Goal: Entertainment & Leisure: Consume media (video, audio)

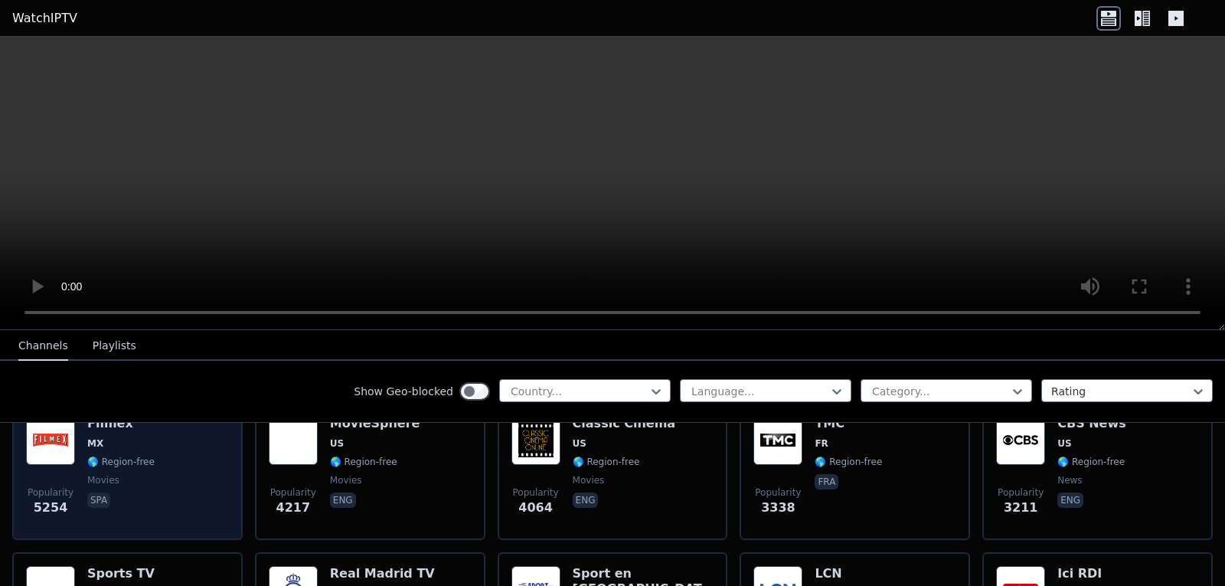
scroll to position [383, 0]
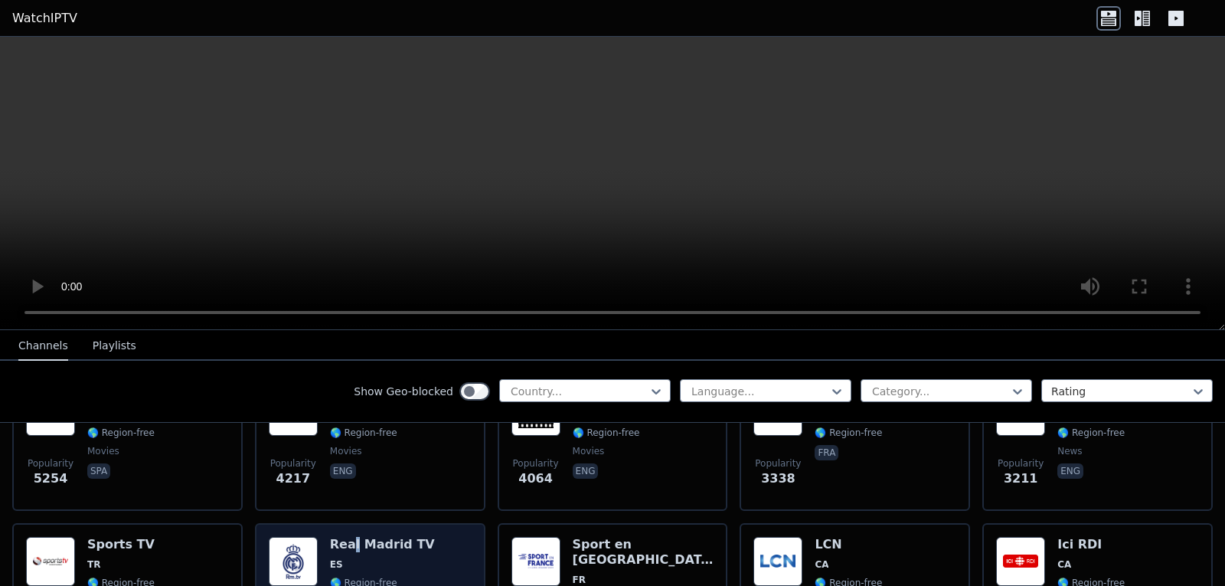
click at [350, 538] on h6 "Real Madrid TV" at bounding box center [382, 544] width 105 height 15
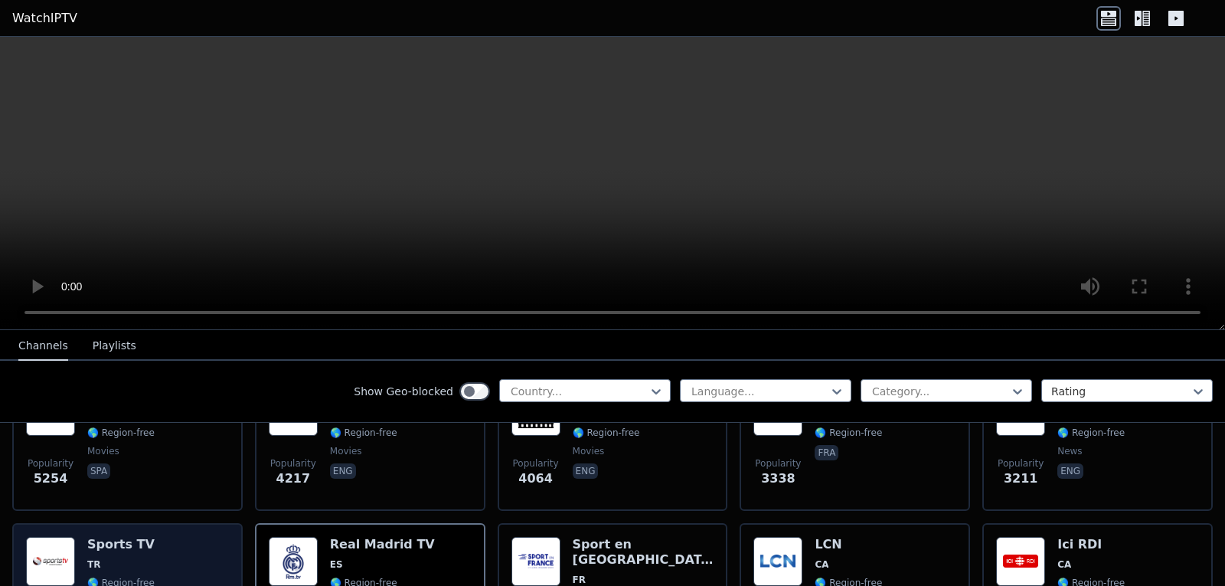
click at [139, 541] on div "Sports TV TR 🌎 Region-free sports tur" at bounding box center [120, 592] width 67 height 110
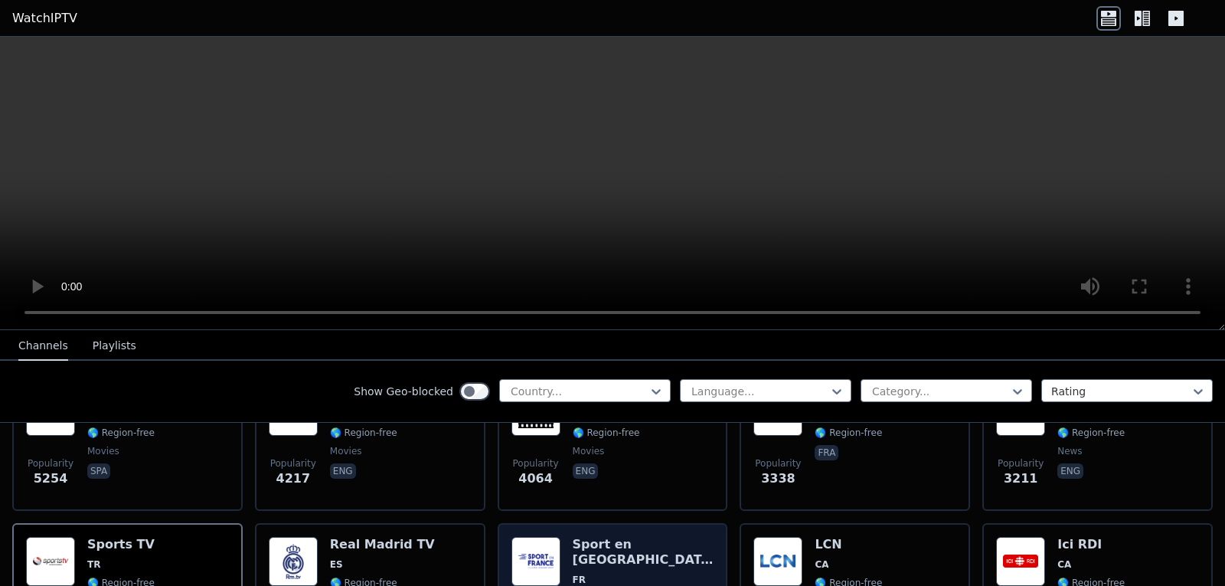
click at [610, 574] on span "FR" at bounding box center [644, 580] width 142 height 12
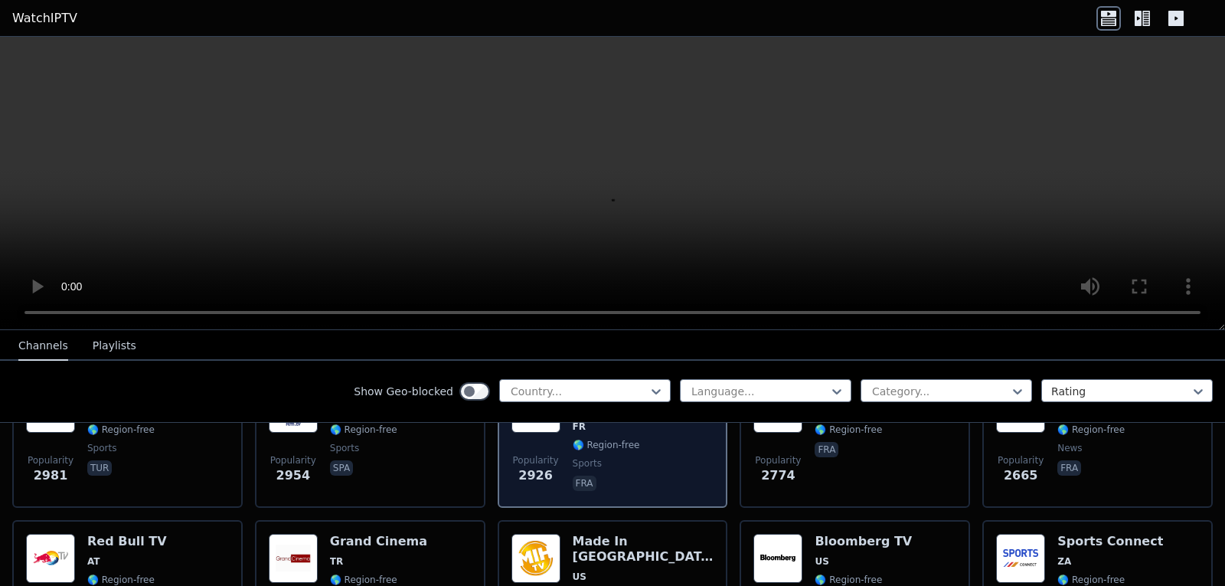
scroll to position [613, 0]
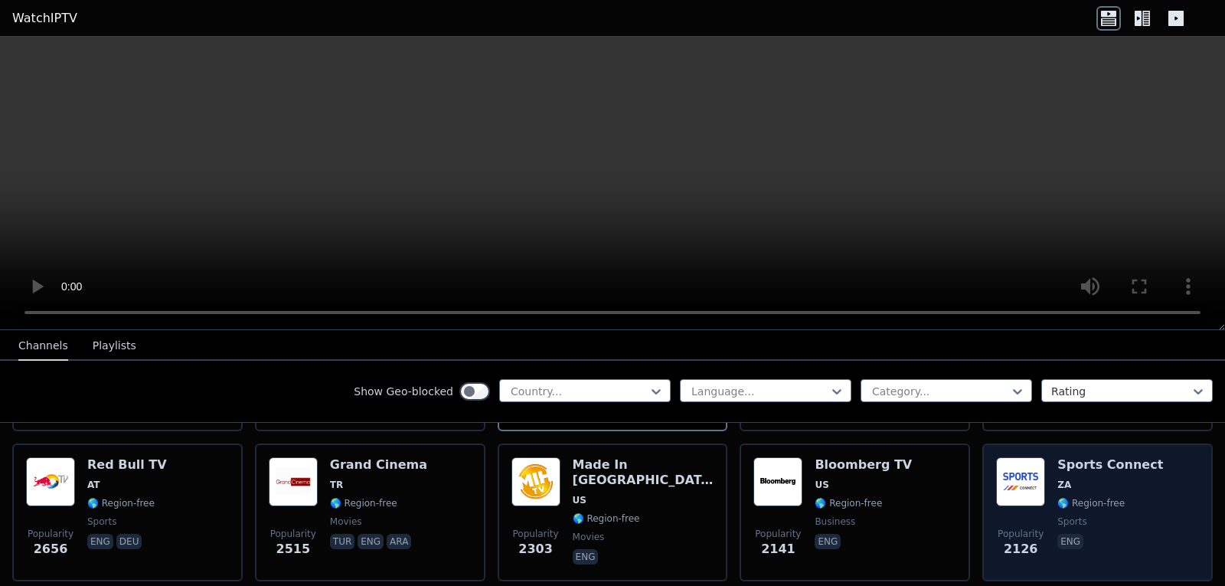
click at [1058, 497] on span "🌎 Region-free" at bounding box center [1091, 503] width 67 height 12
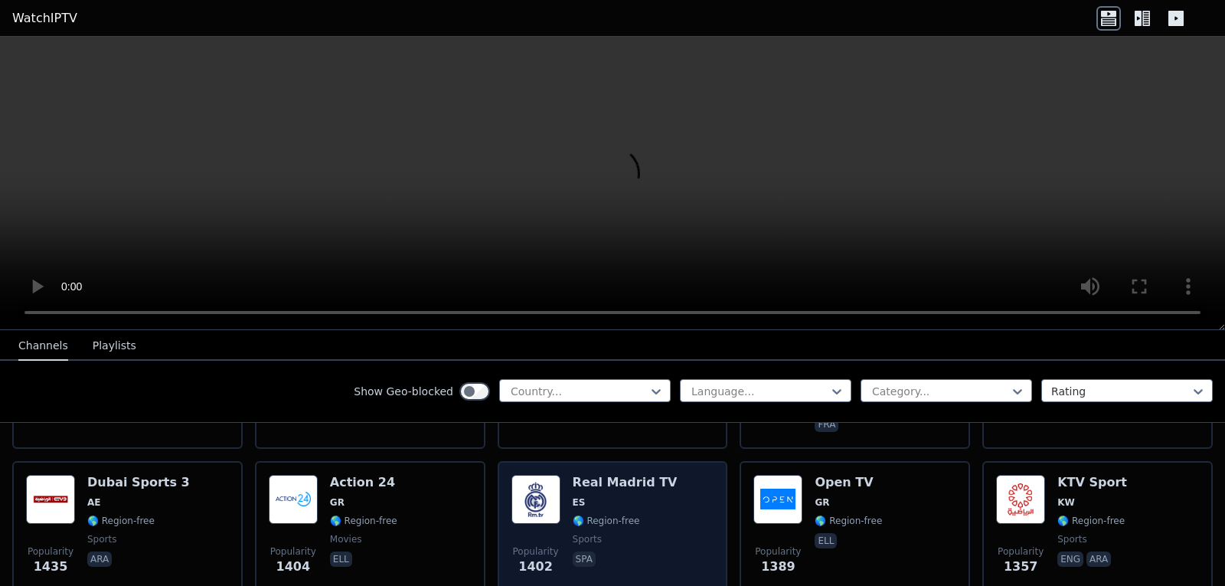
scroll to position [1225, 0]
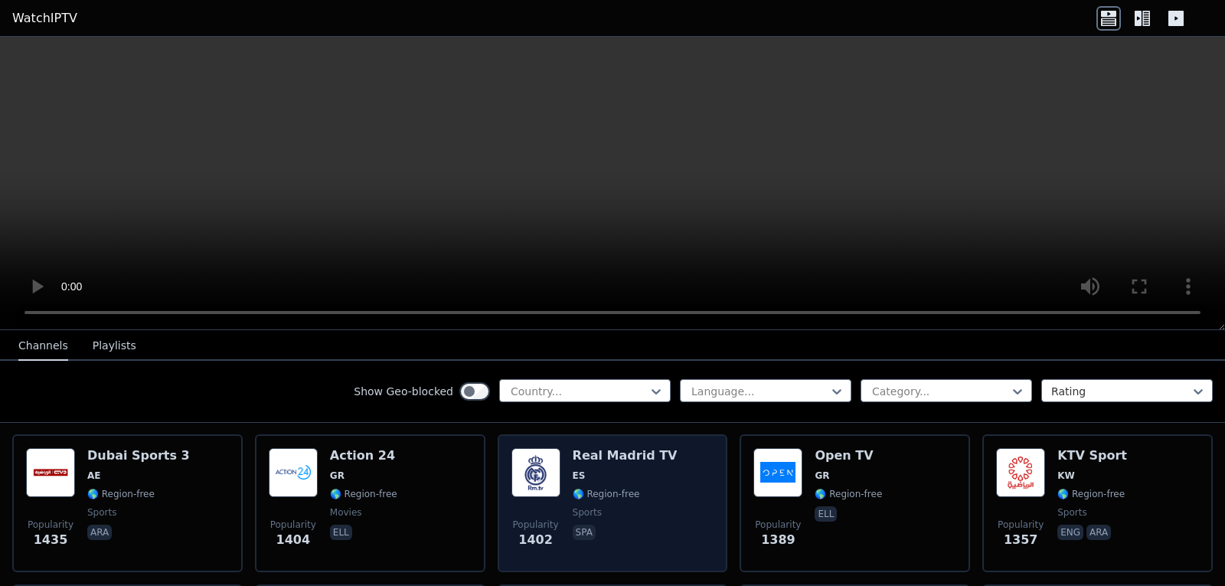
click at [605, 469] on span "ES" at bounding box center [625, 475] width 105 height 12
click at [649, 506] on span "sports" at bounding box center [625, 512] width 105 height 12
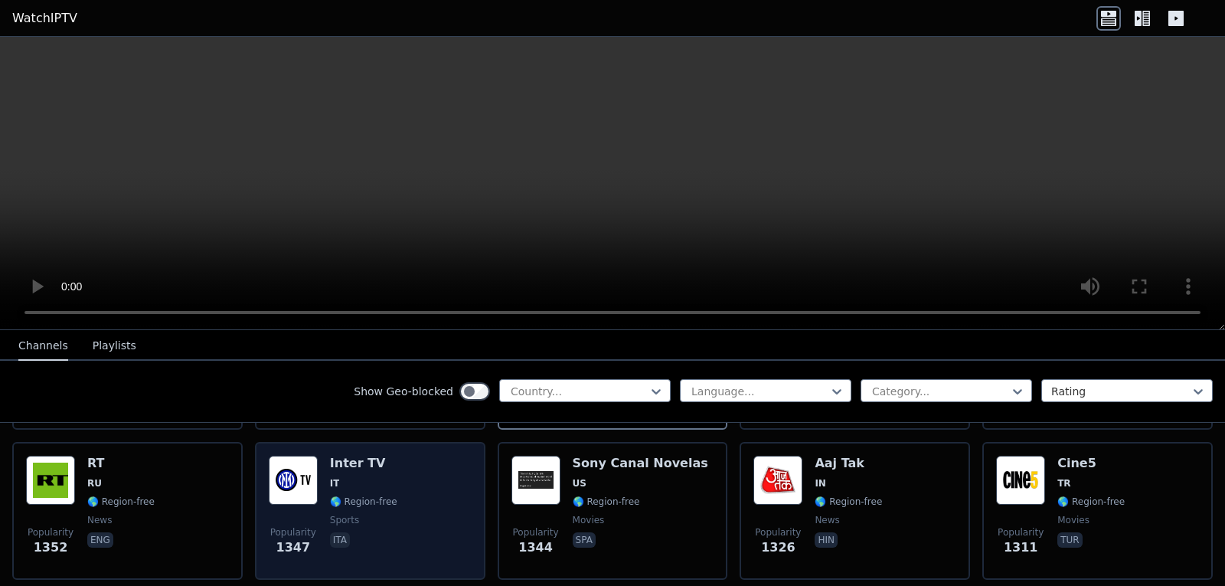
scroll to position [1378, 0]
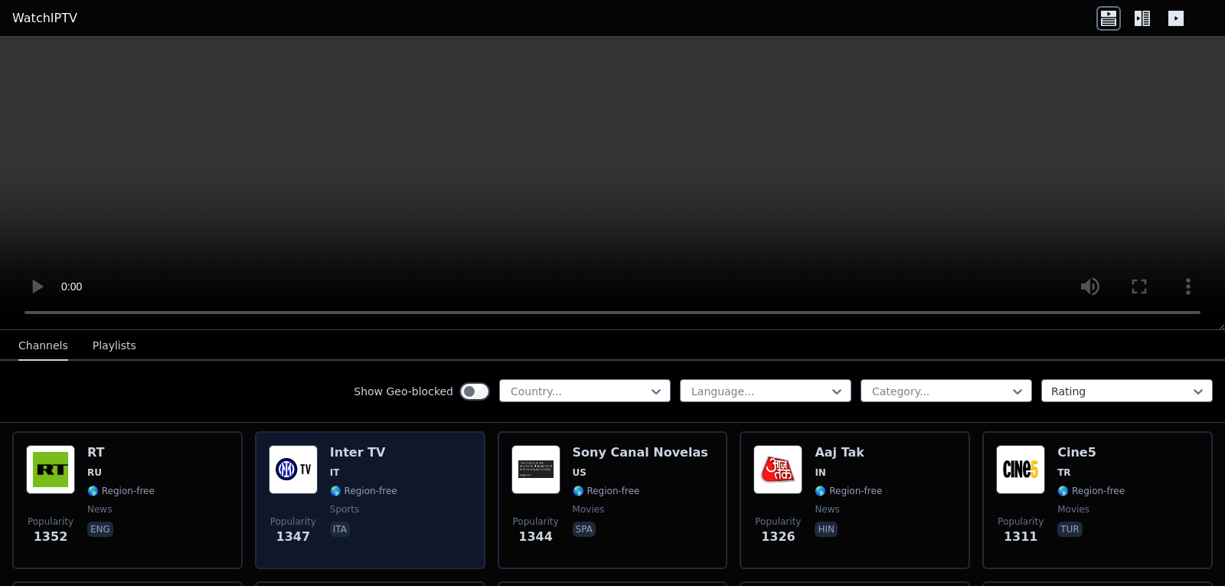
click at [378, 521] on span "ita" at bounding box center [363, 530] width 67 height 18
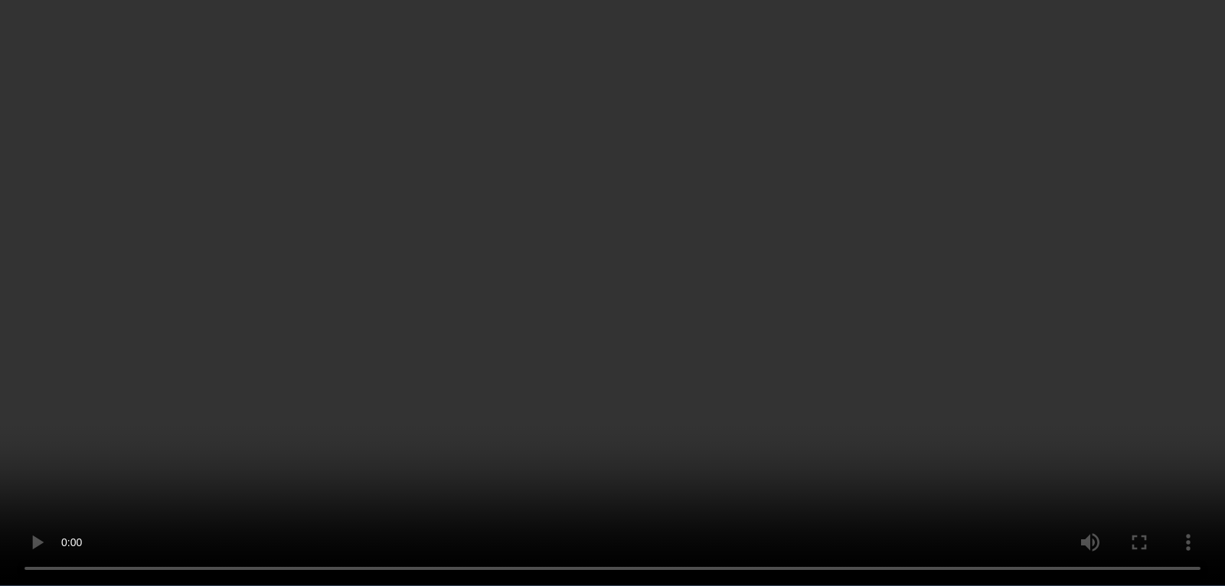
scroll to position [1991, 0]
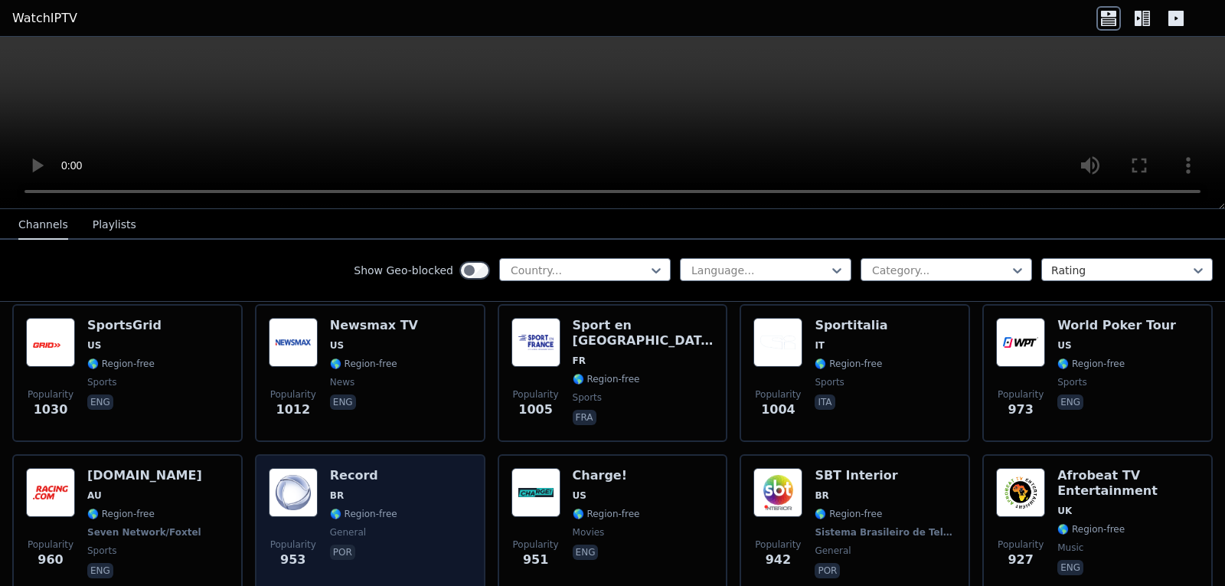
click at [377, 526] on span "general" at bounding box center [363, 532] width 67 height 12
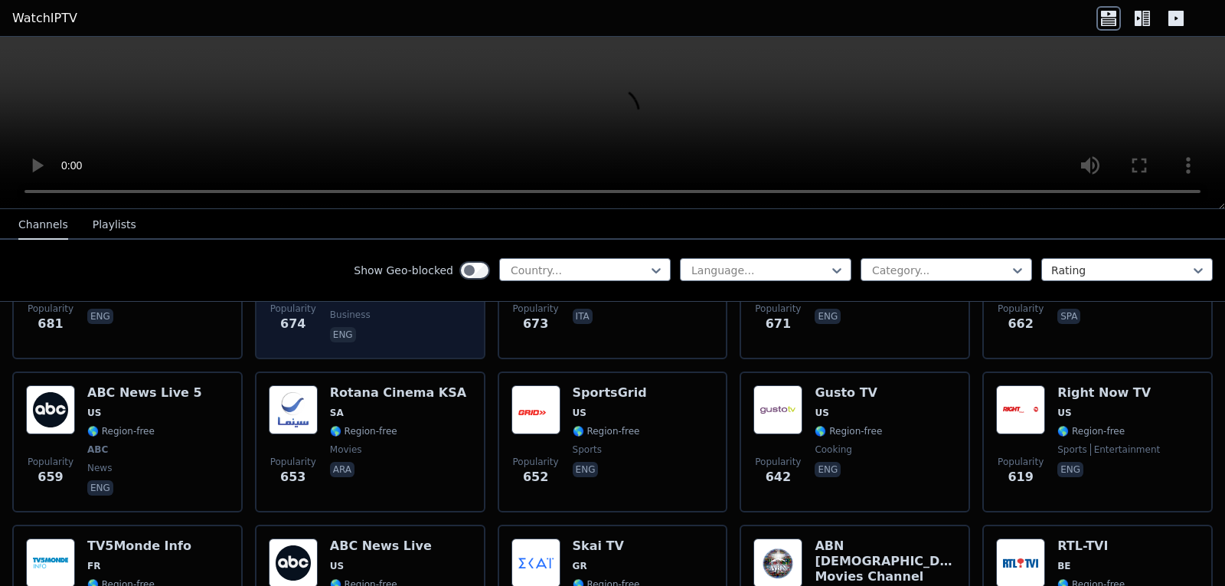
scroll to position [3523, 0]
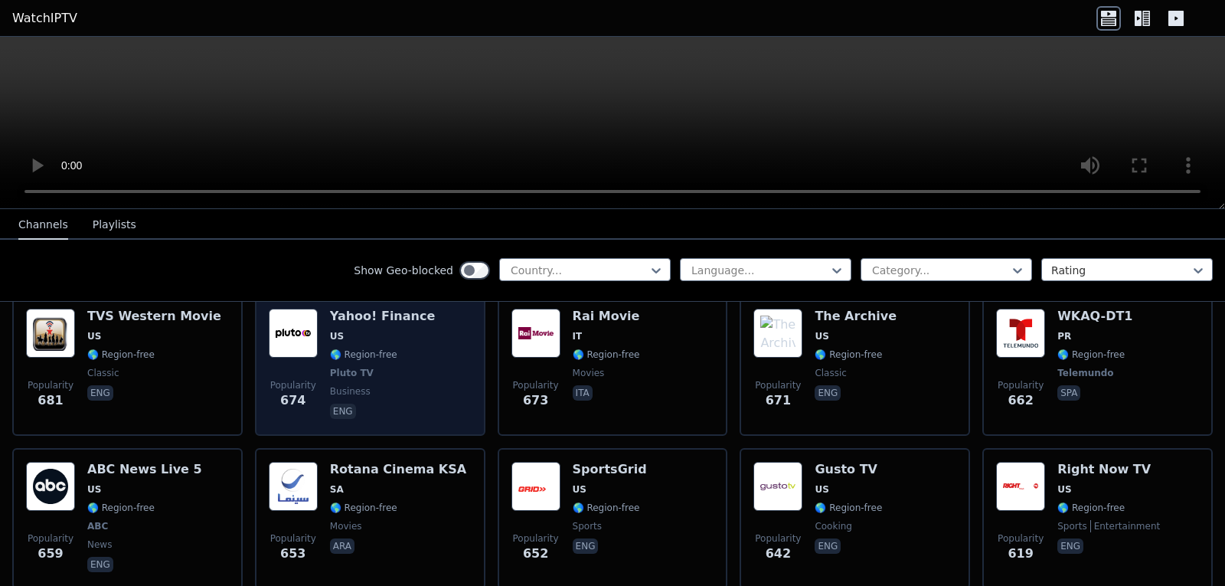
click at [369, 404] on span "eng" at bounding box center [382, 413] width 105 height 18
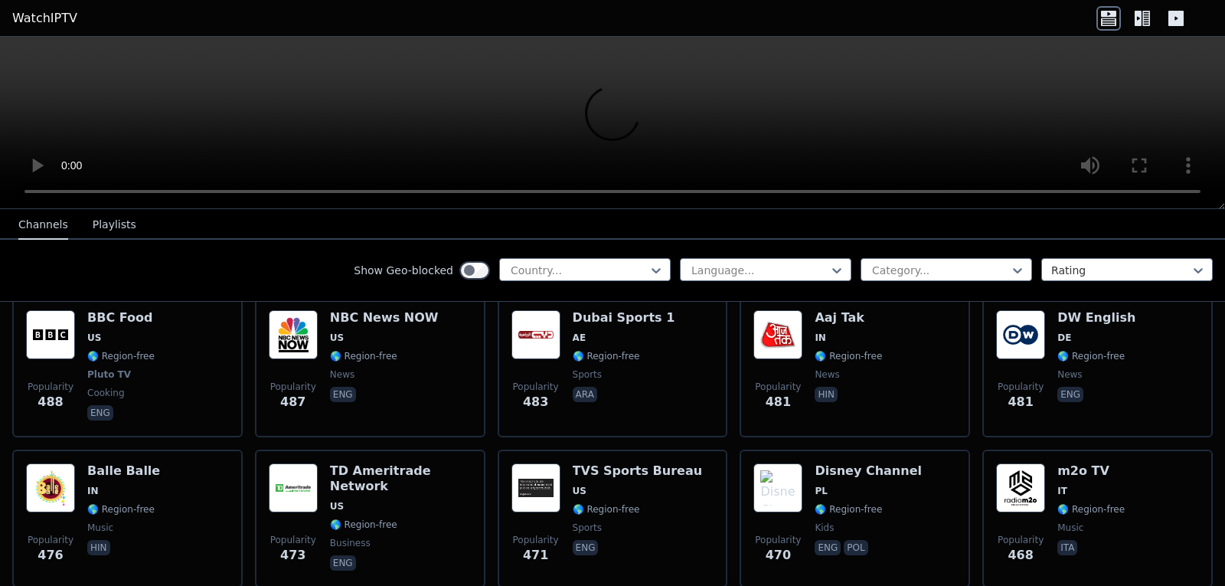
scroll to position [5131, 0]
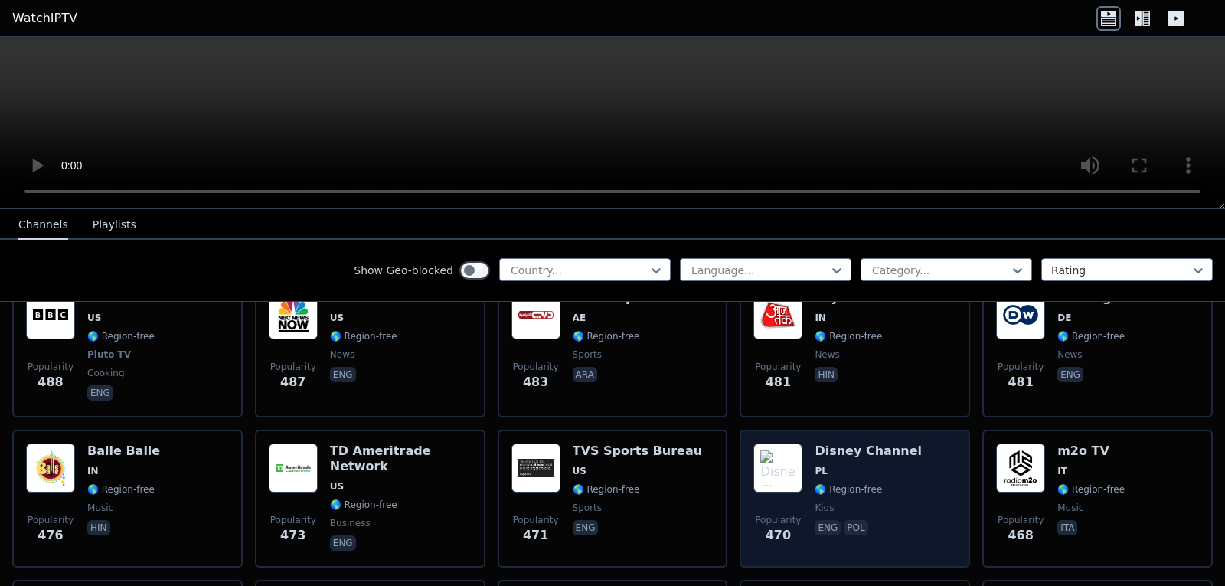
click at [881, 520] on span "eng pol" at bounding box center [868, 529] width 107 height 18
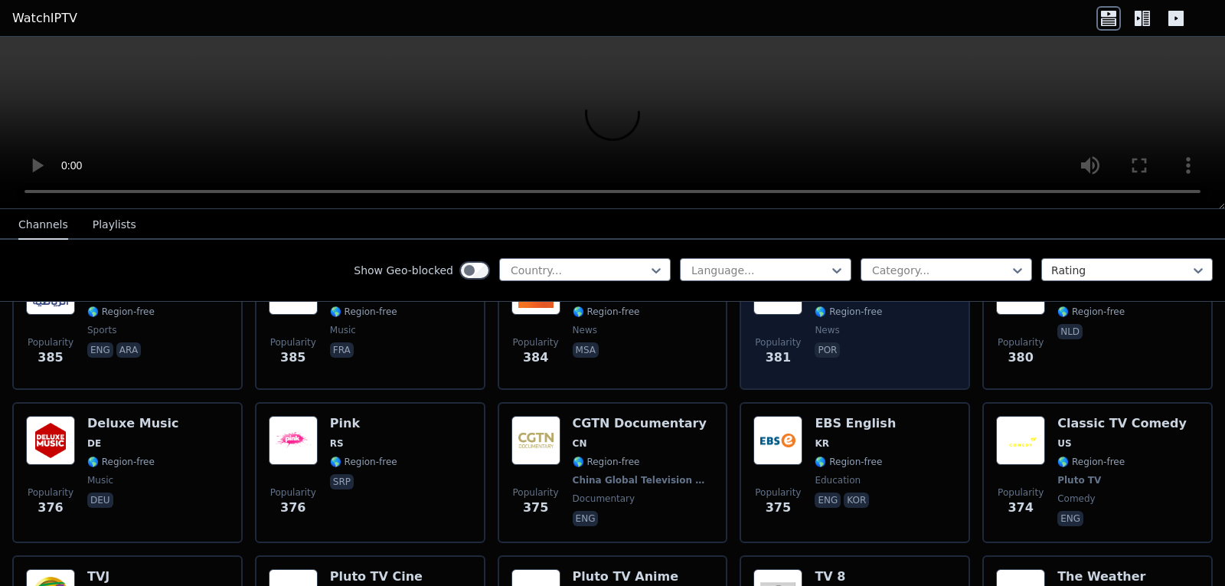
scroll to position [7198, 0]
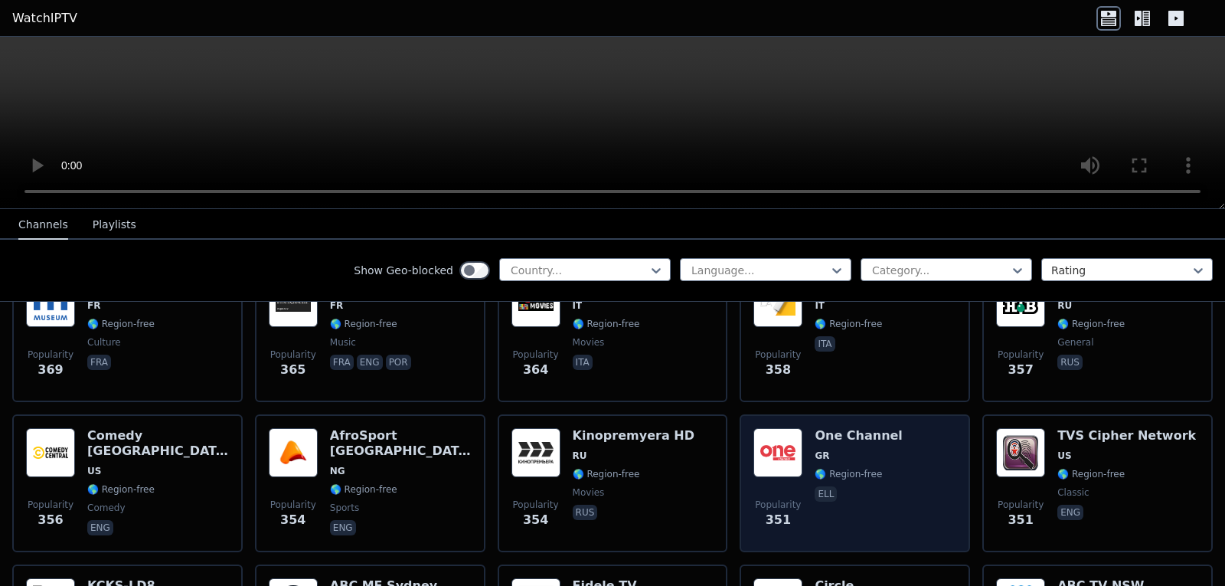
click at [792, 489] on span "Popularity 351" at bounding box center [778, 513] width 49 height 49
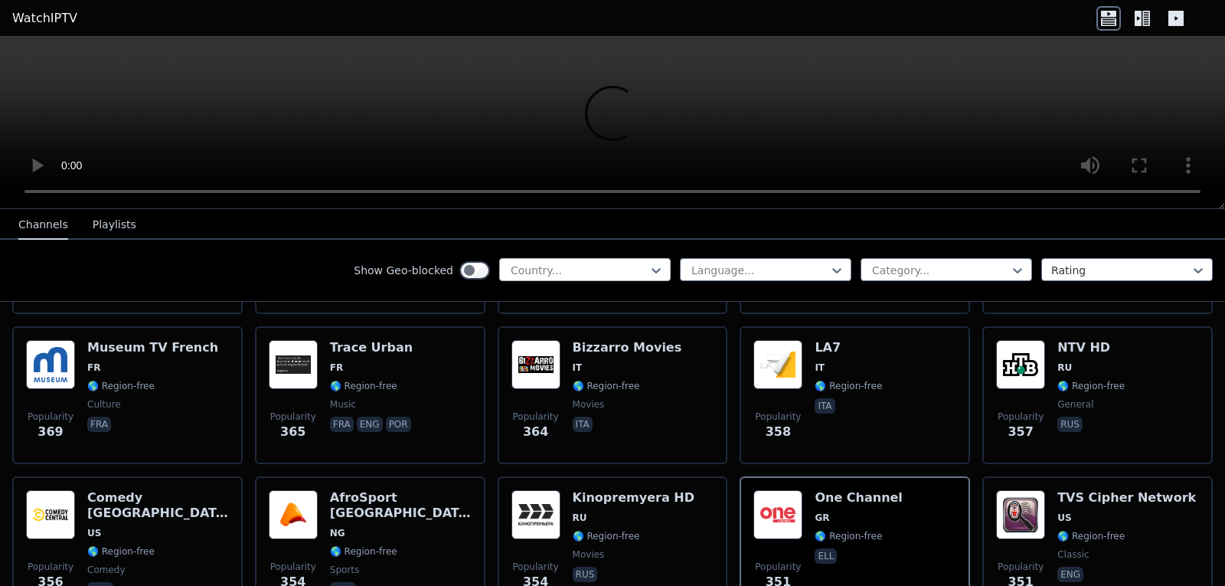
scroll to position [7122, 0]
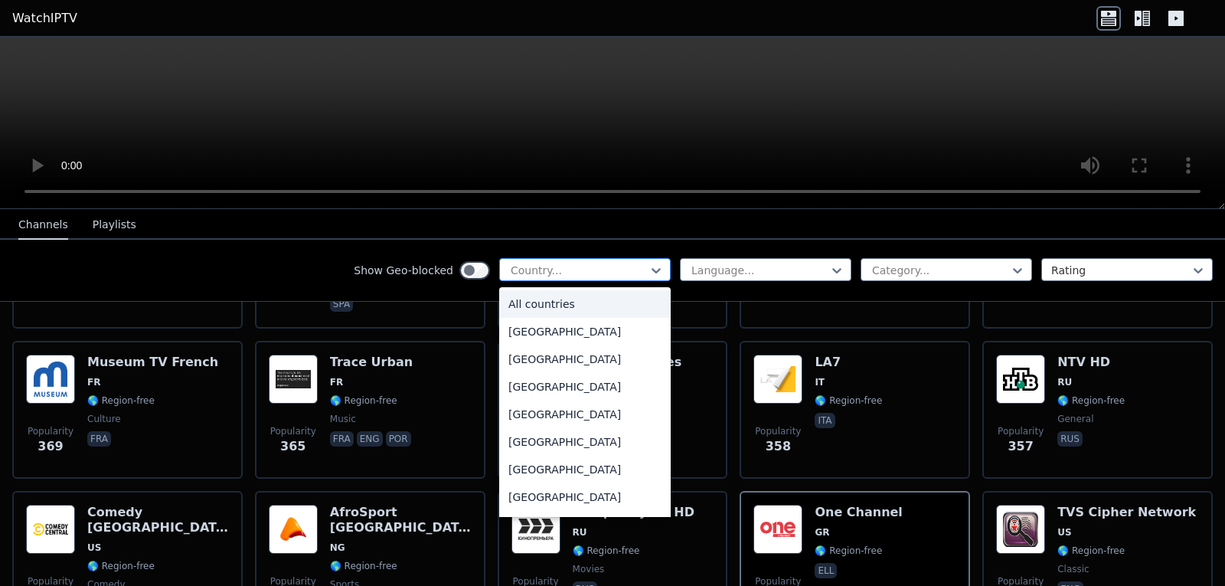
click at [608, 267] on div at bounding box center [578, 270] width 139 height 15
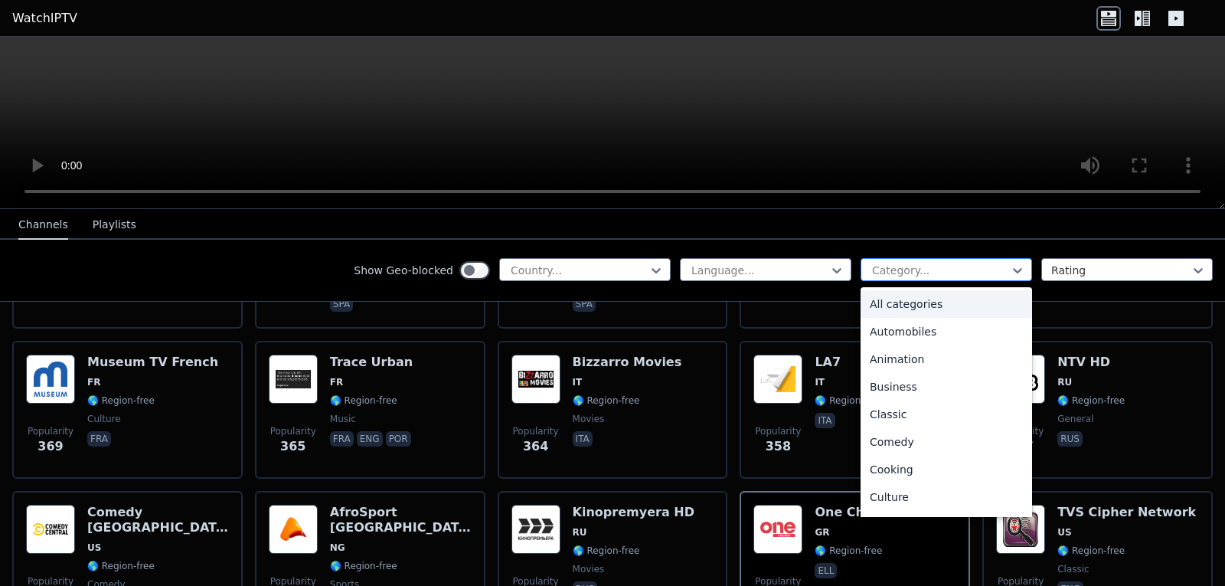
click at [894, 266] on div at bounding box center [940, 270] width 139 height 15
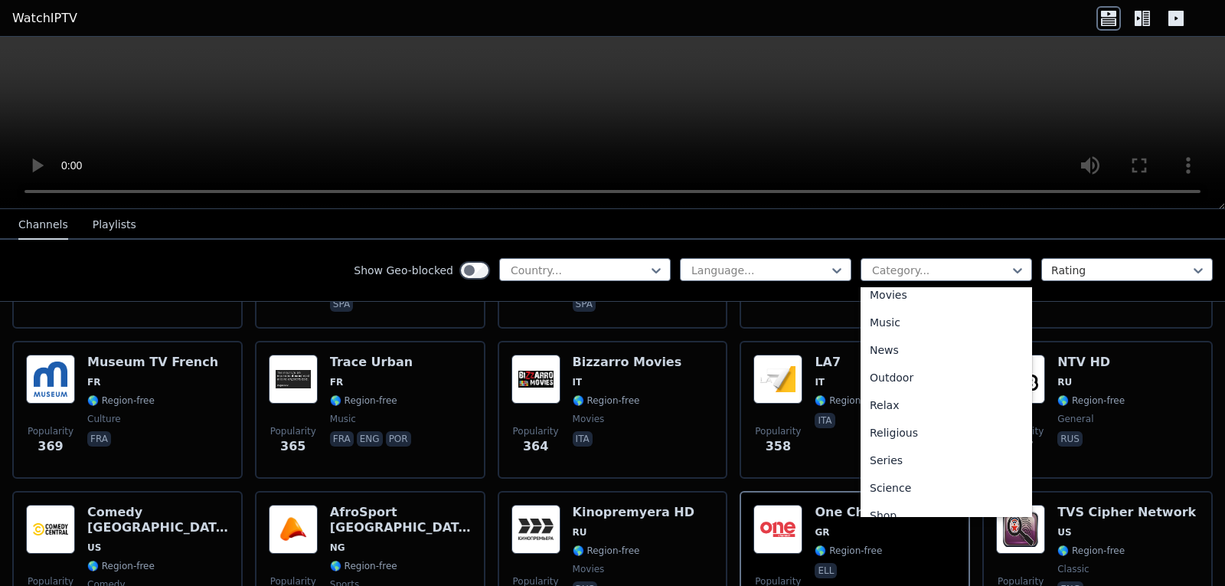
scroll to position [459, 0]
click at [897, 506] on div "Sports" at bounding box center [947, 506] width 172 height 28
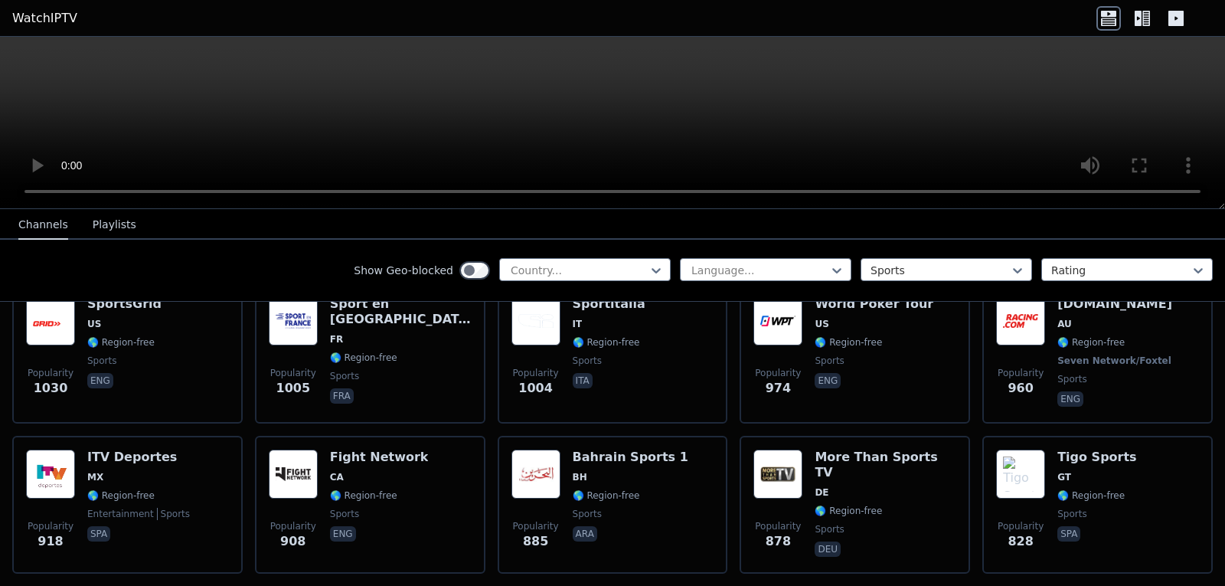
scroll to position [613, 0]
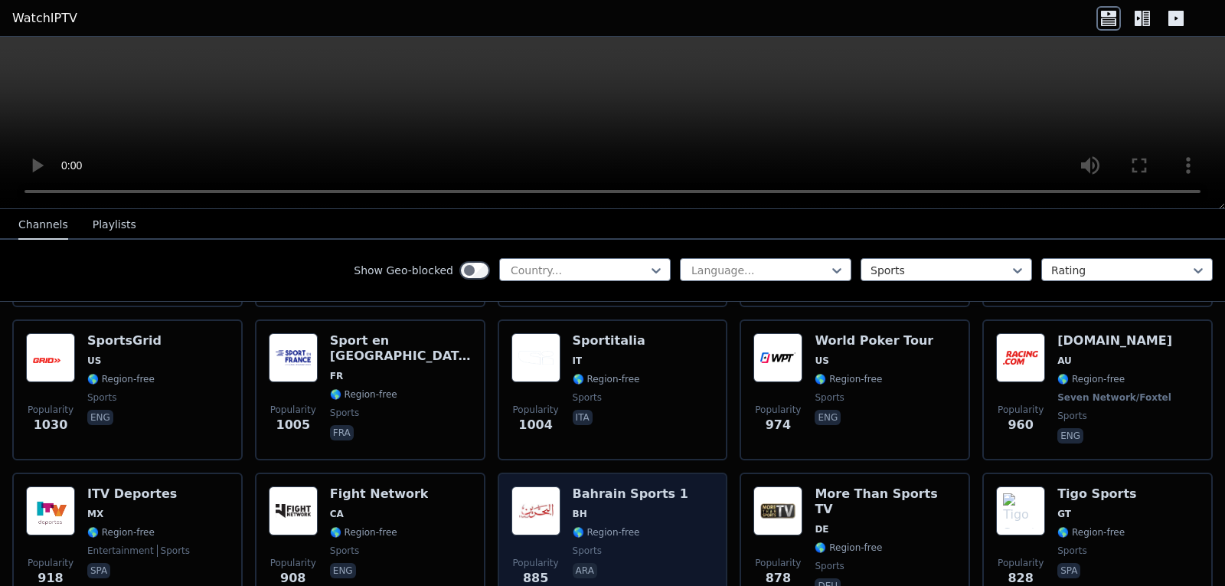
click at [559, 521] on div "Popularity 885 [GEOGRAPHIC_DATA] Sports 1 BH 🌎 Region-free sports ara" at bounding box center [613, 541] width 203 height 110
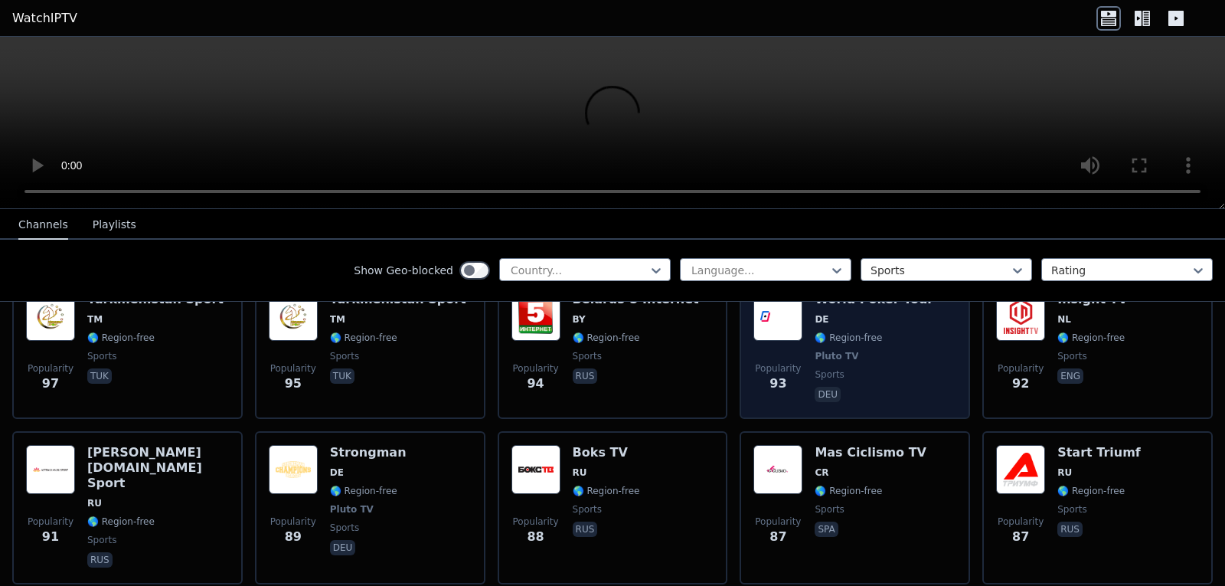
scroll to position [3121, 0]
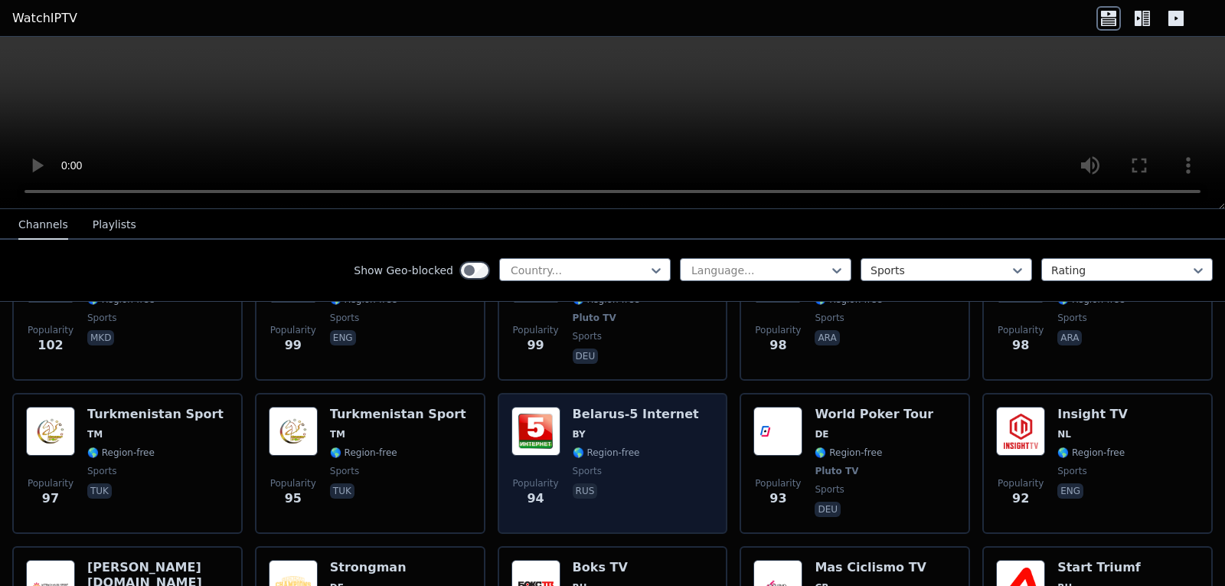
click at [646, 446] on span "🌎 Region-free" at bounding box center [636, 452] width 126 height 12
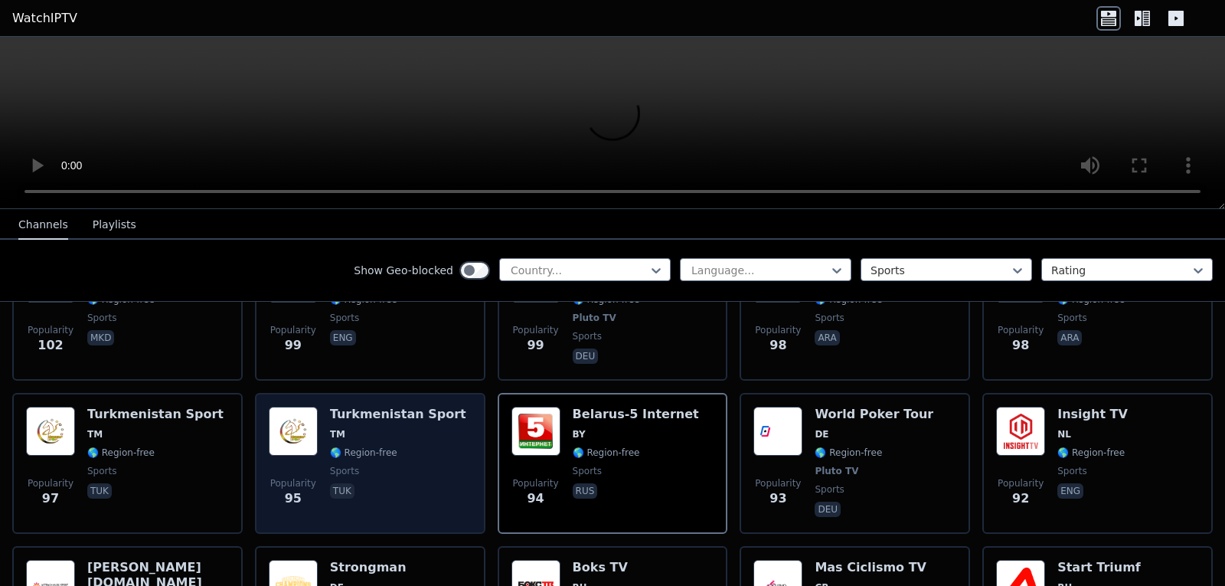
scroll to position [3045, 0]
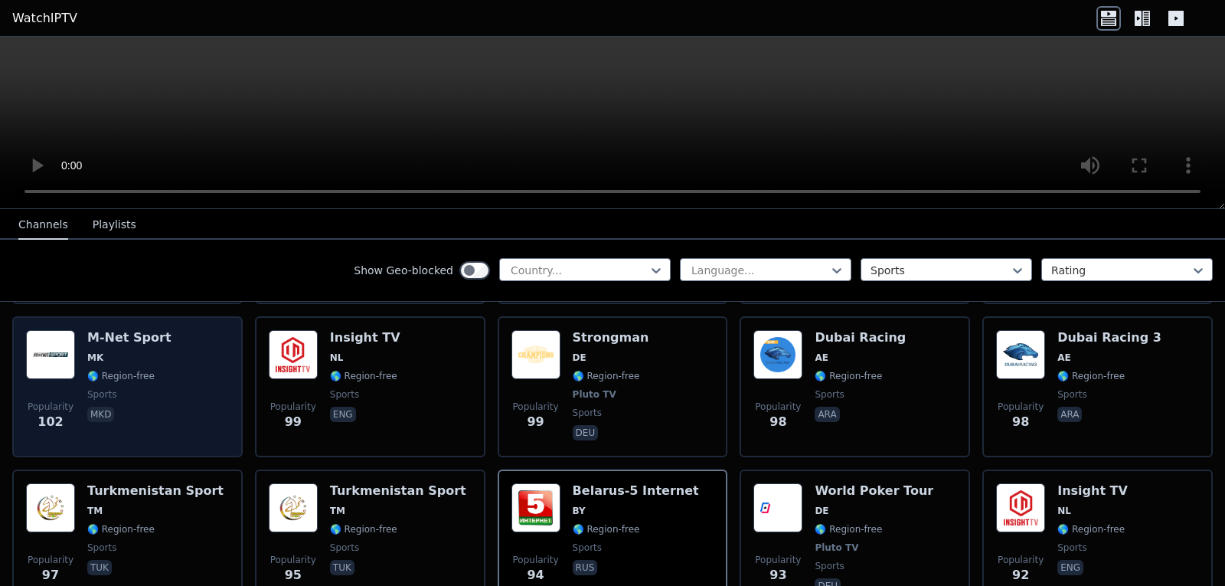
click at [100, 388] on span "sports" at bounding box center [101, 394] width 29 height 12
drag, startPoint x: 174, startPoint y: 381, endPoint x: 117, endPoint y: 310, distance: 91.0
click at [173, 381] on div "Popularity 102 M-Net Sport MK 🌎 Region-free sports mkd" at bounding box center [127, 386] width 203 height 113
click at [217, 358] on div "Popularity 102 M-Net Sport MK 🌎 Region-free sports mkd" at bounding box center [127, 386] width 203 height 113
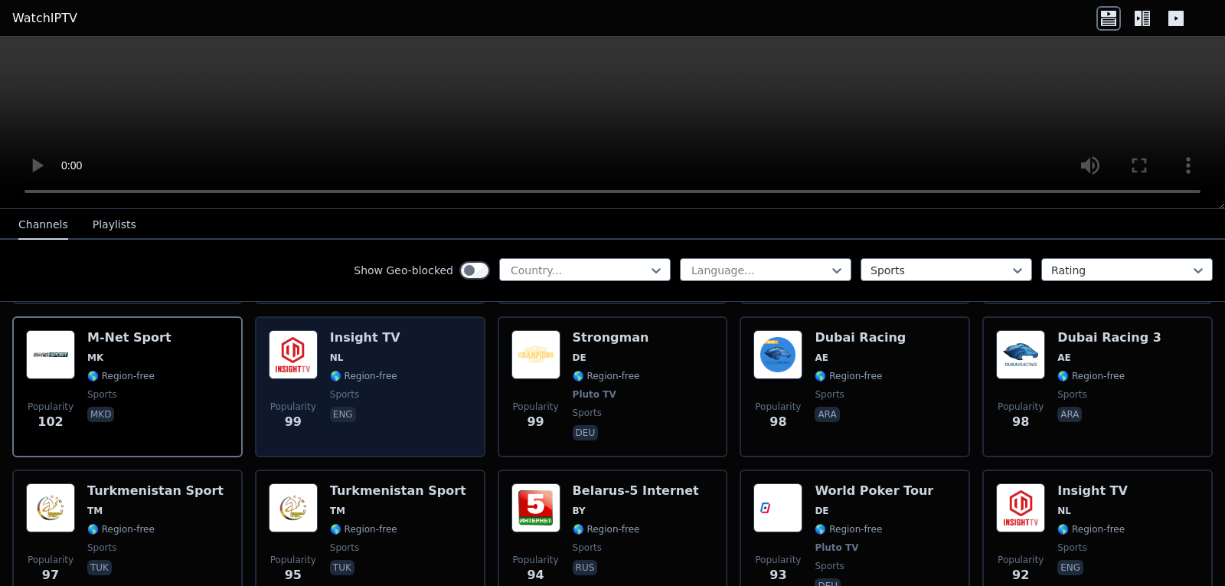
click at [368, 370] on div "Insight TV NL 🌎 Region-free sports eng" at bounding box center [365, 386] width 70 height 113
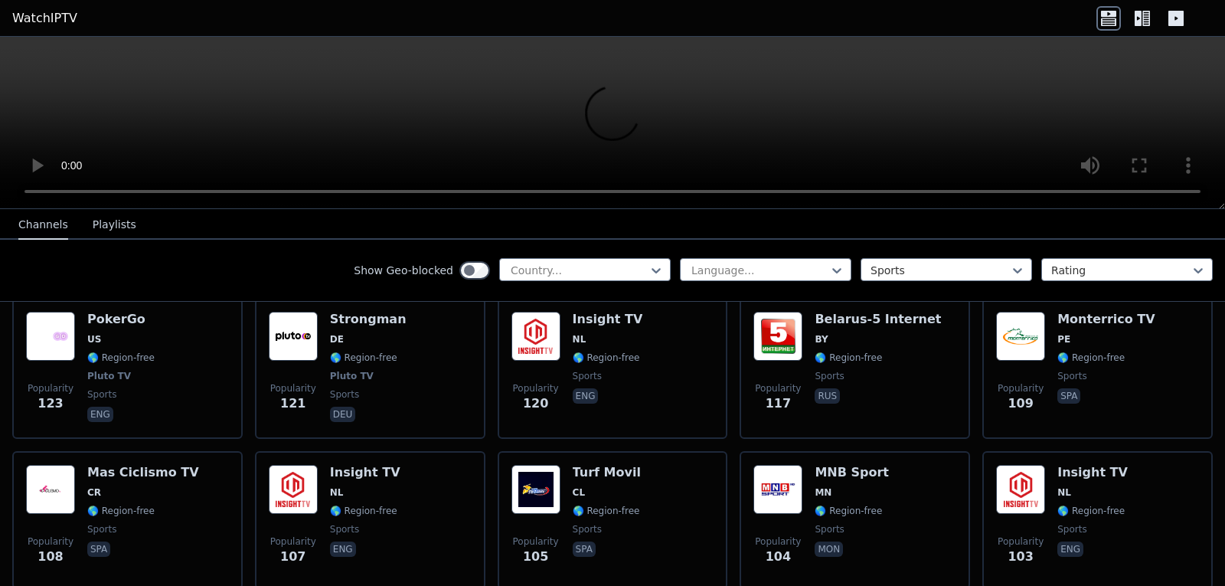
scroll to position [2432, 0]
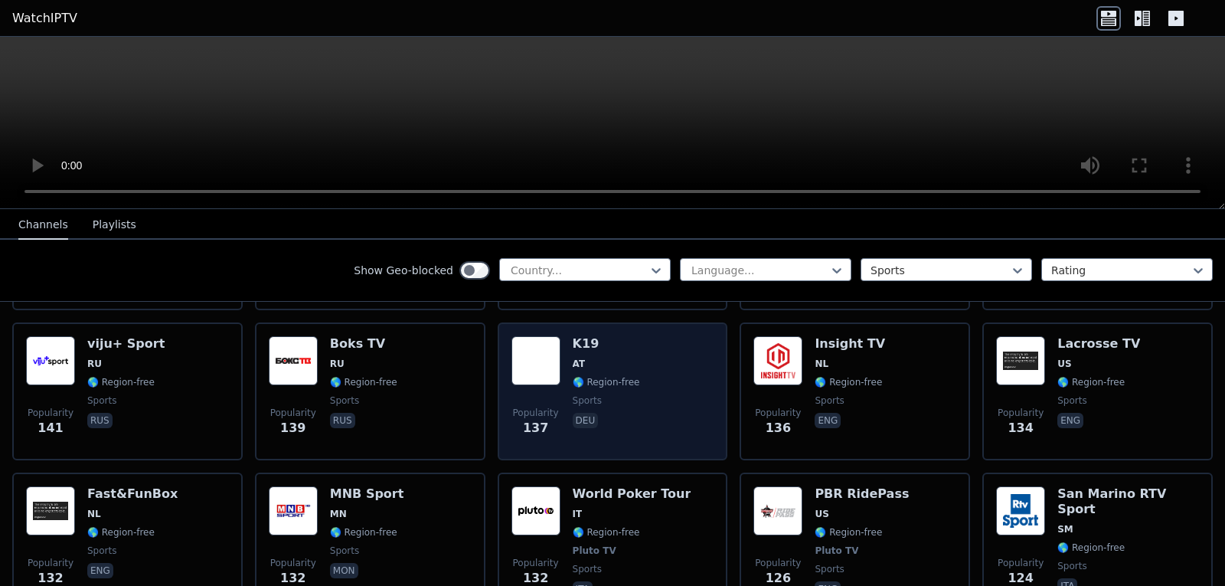
click at [656, 388] on div "Popularity 137 K19 AT 🌎 Region-free sports deu" at bounding box center [613, 391] width 203 height 110
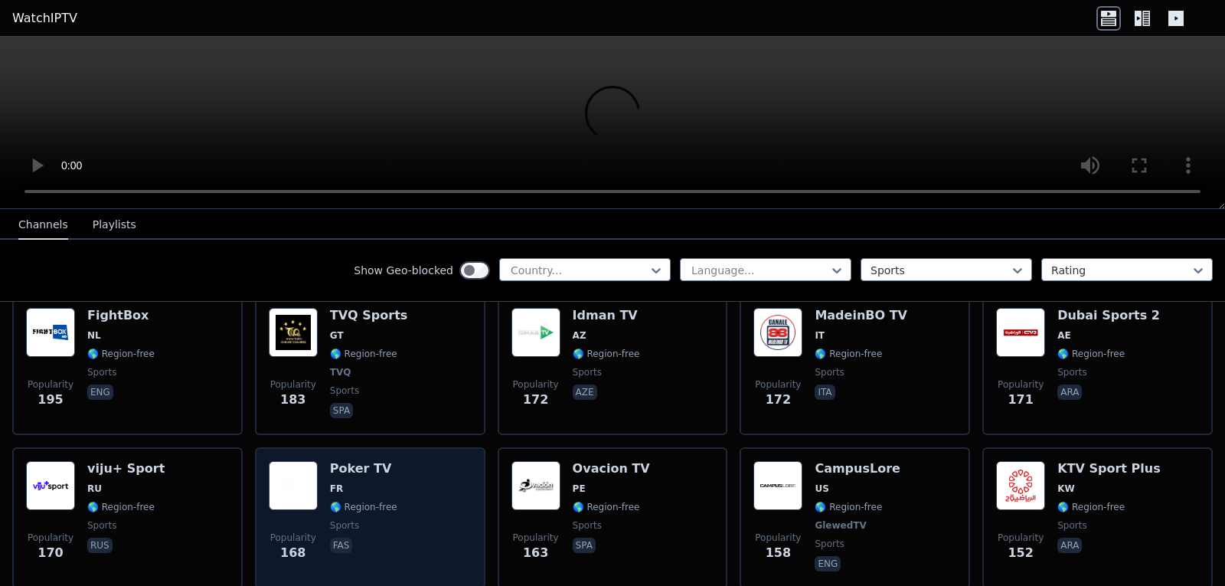
scroll to position [1973, 0]
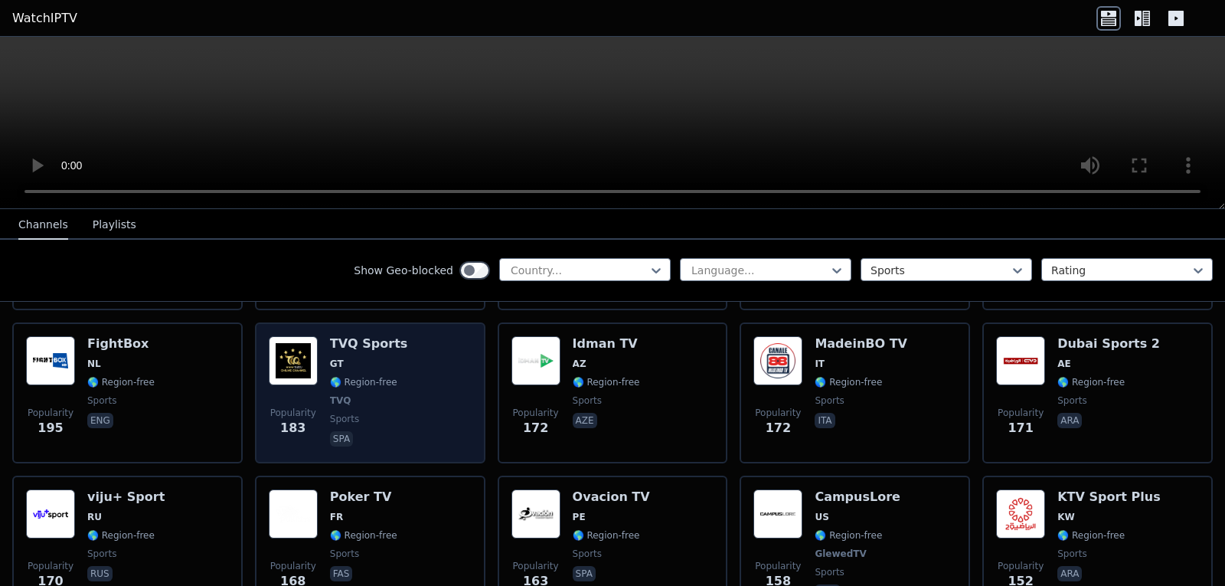
click at [405, 397] on div "Popularity 183 TVQ Sports GT 🌎 Region-free TVQ sports spa" at bounding box center [370, 392] width 203 height 113
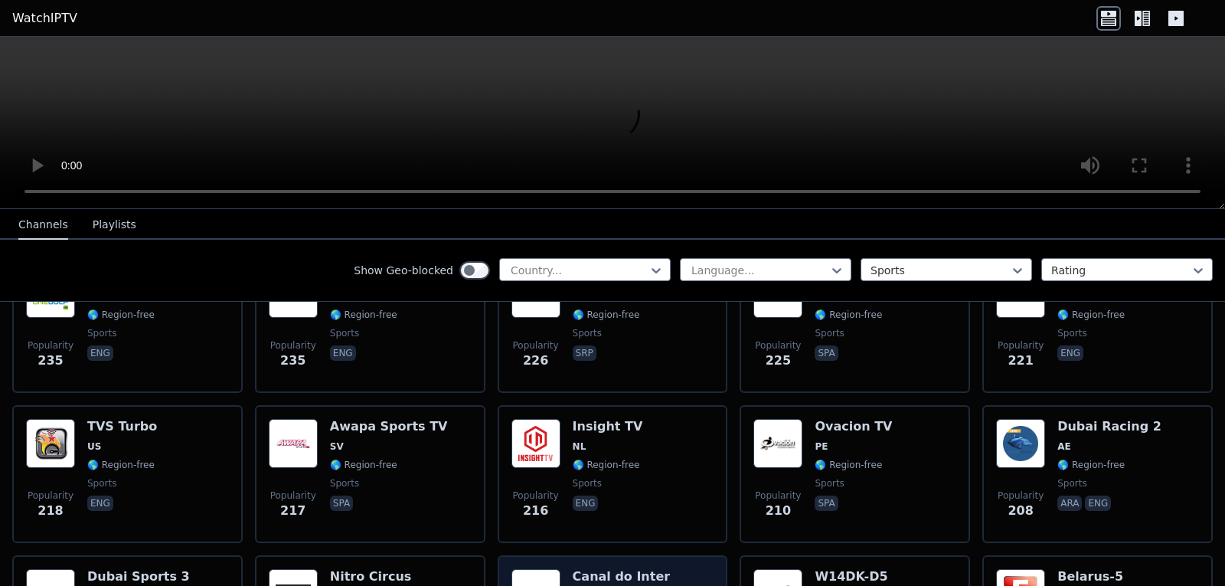
scroll to position [1666, 0]
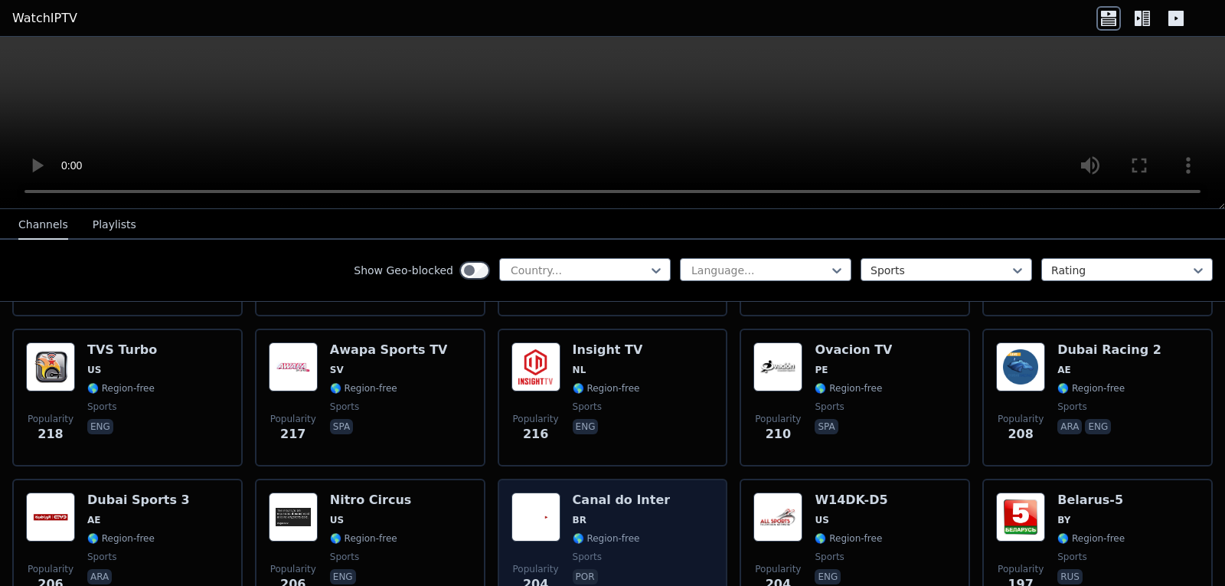
click at [612, 514] on div "Canal do Inter BR 🌎 Region-free sports por" at bounding box center [622, 547] width 98 height 110
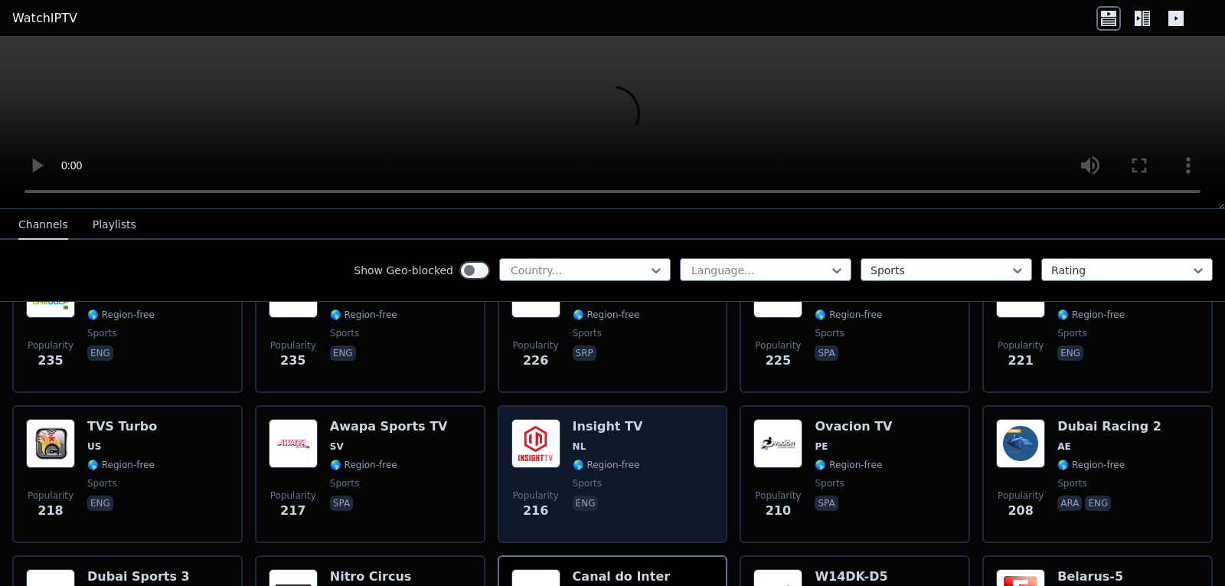
scroll to position [1437, 0]
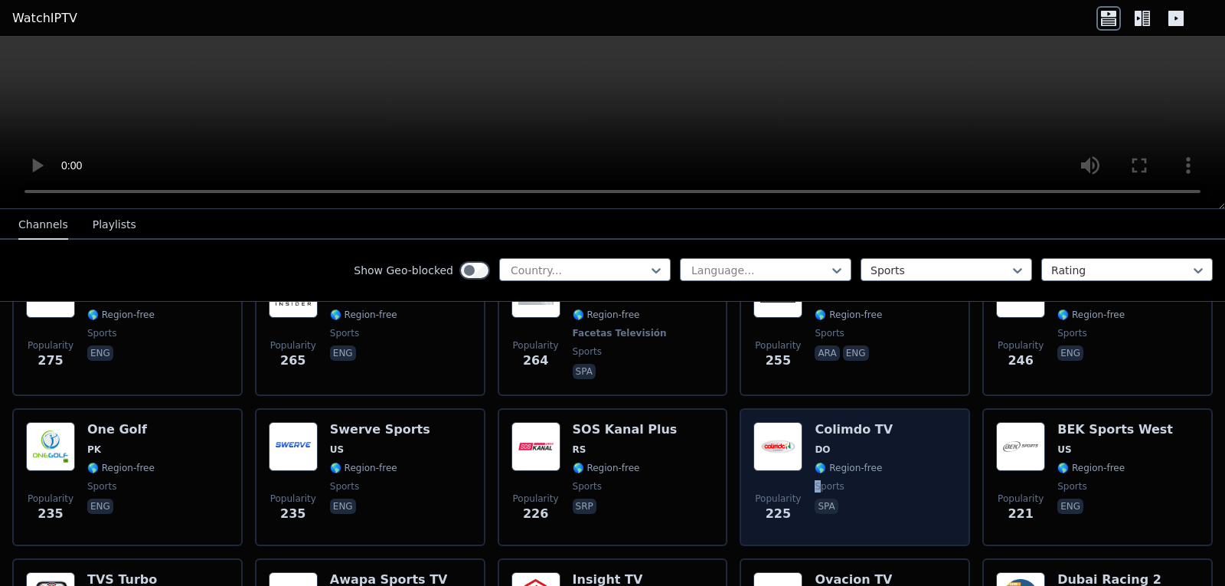
click at [815, 480] on span "sports" at bounding box center [829, 486] width 29 height 12
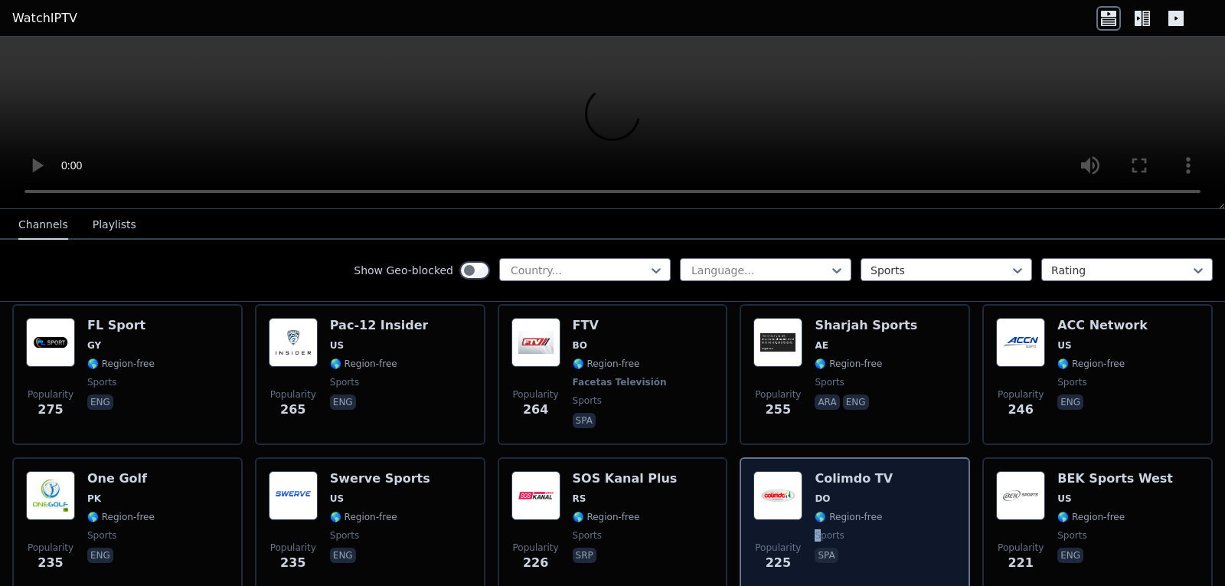
scroll to position [1360, 0]
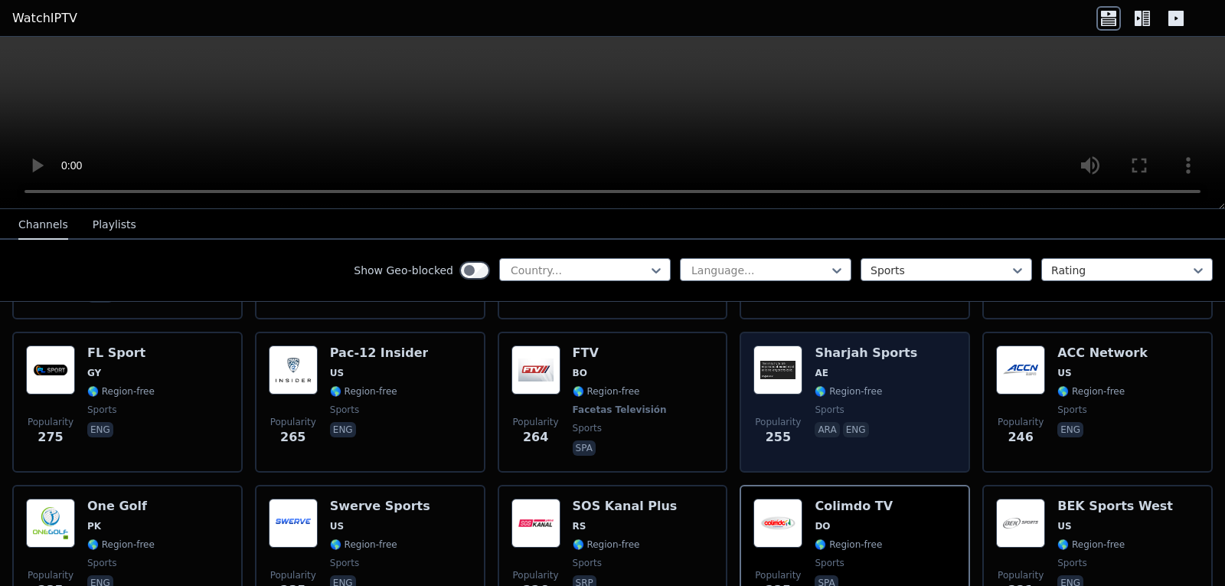
click at [815, 423] on p "ara" at bounding box center [827, 429] width 25 height 15
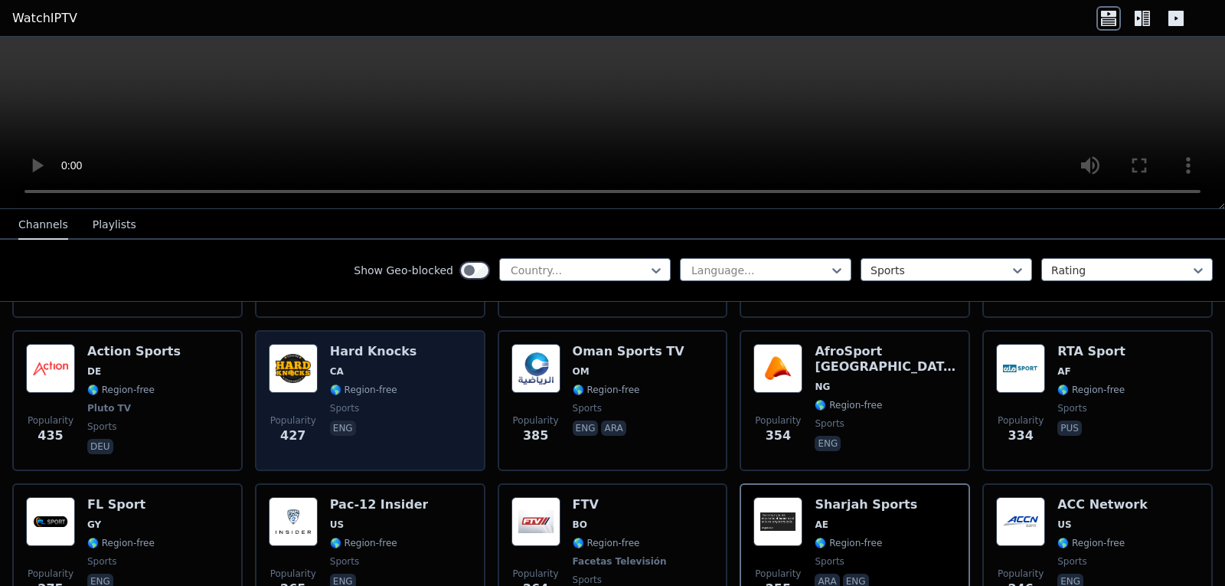
scroll to position [1207, 0]
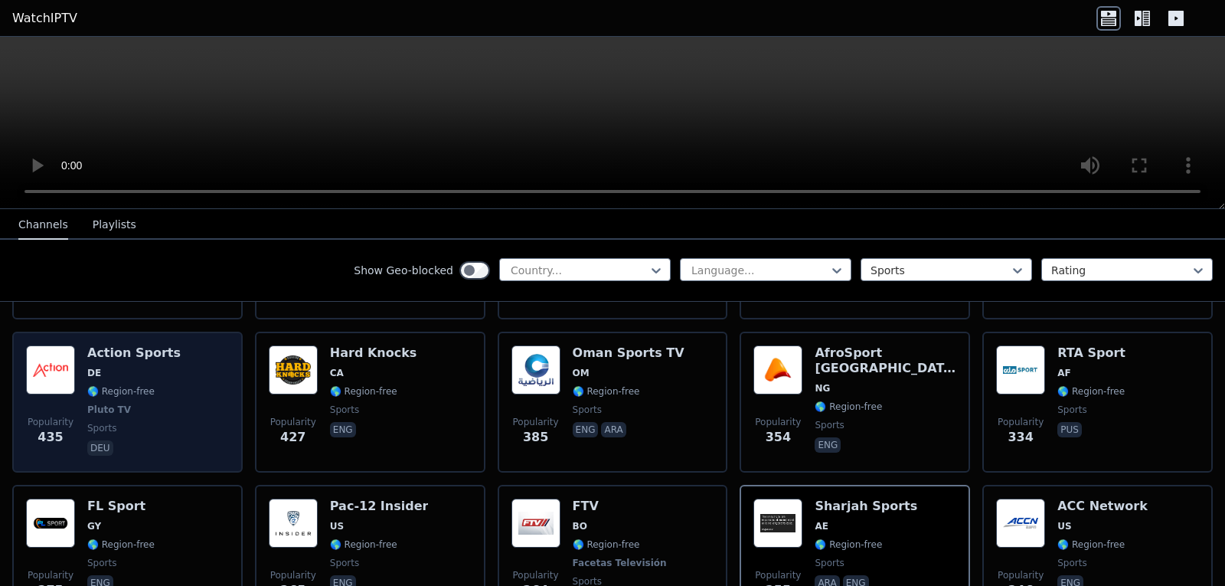
click at [164, 398] on div "Popularity 435 Action Sports DE 🌎 Region-free Pluto TV sports deu" at bounding box center [127, 401] width 203 height 113
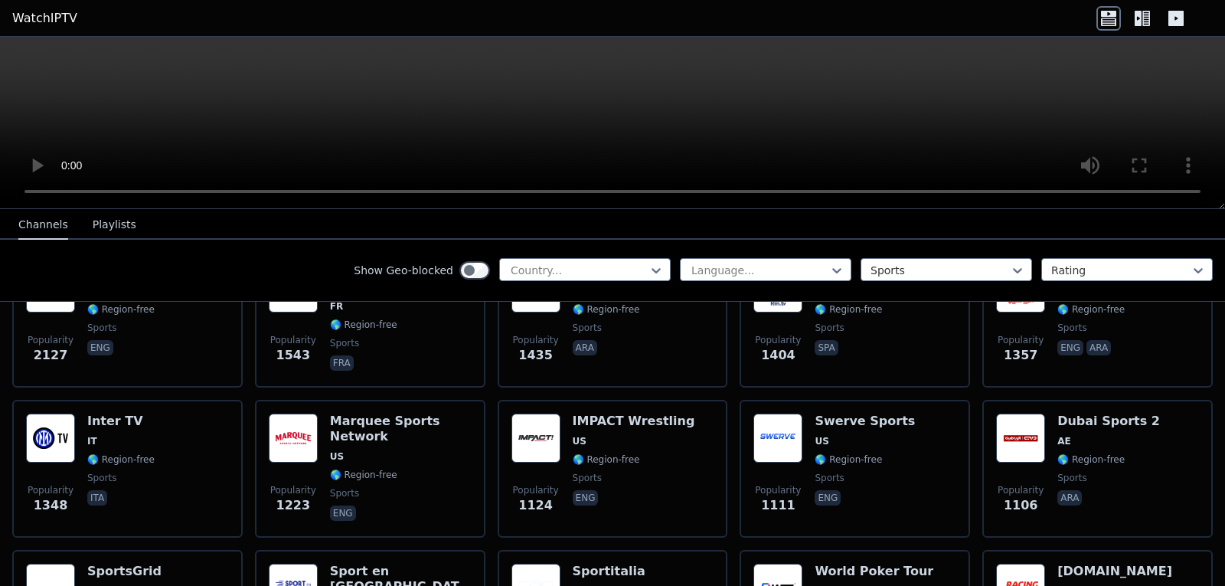
scroll to position [365, 0]
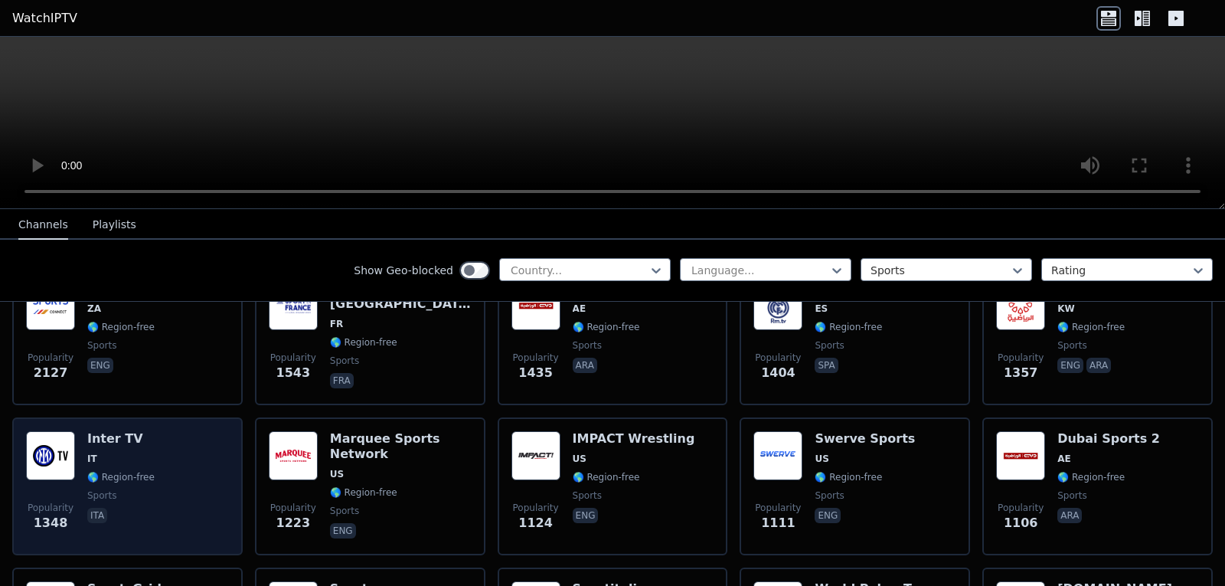
click at [113, 471] on span "🌎 Region-free" at bounding box center [120, 477] width 67 height 12
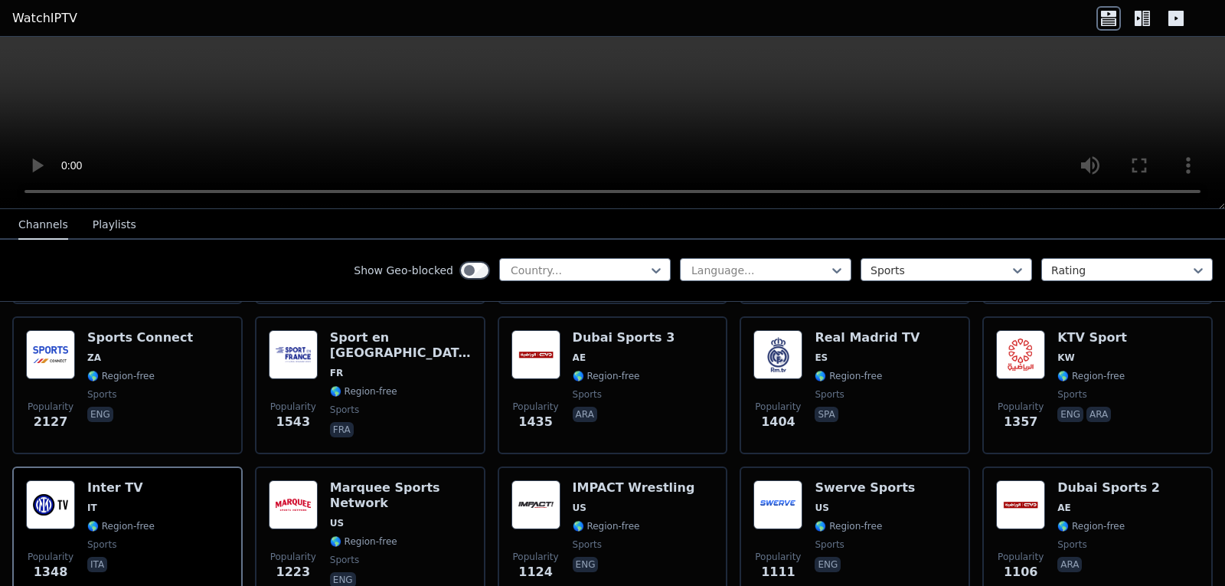
scroll to position [288, 0]
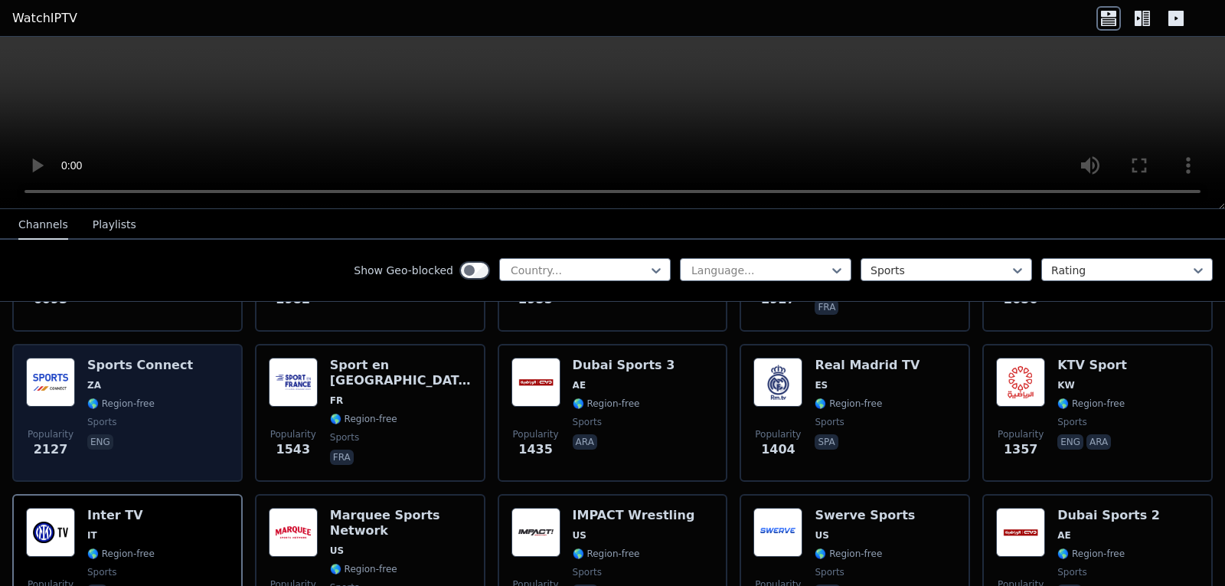
click at [134, 416] on span "sports" at bounding box center [140, 422] width 106 height 12
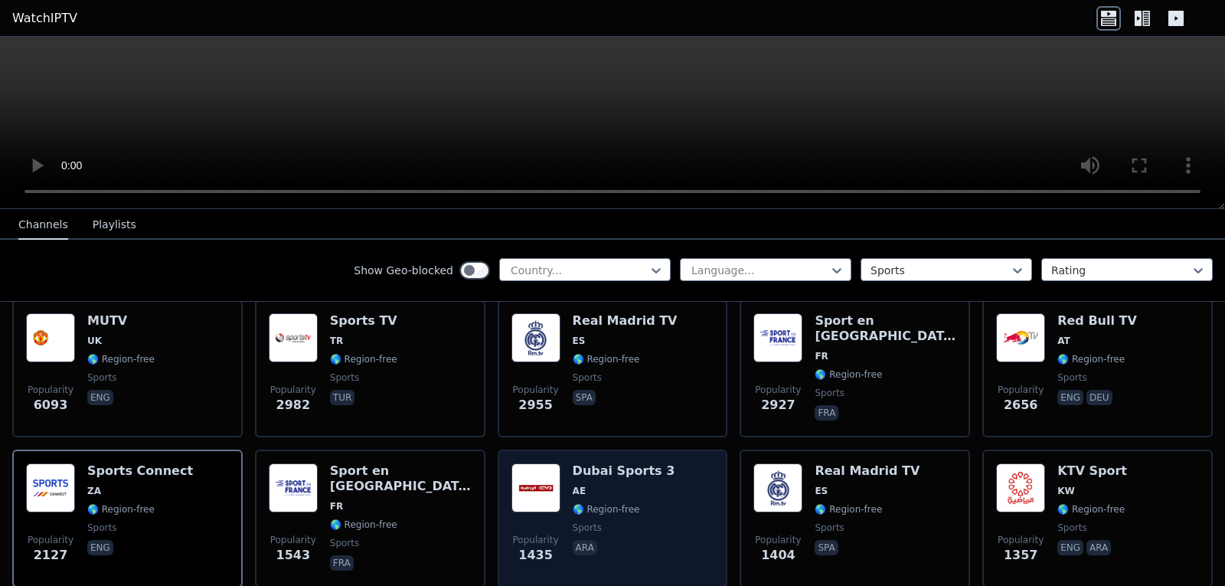
scroll to position [211, 0]
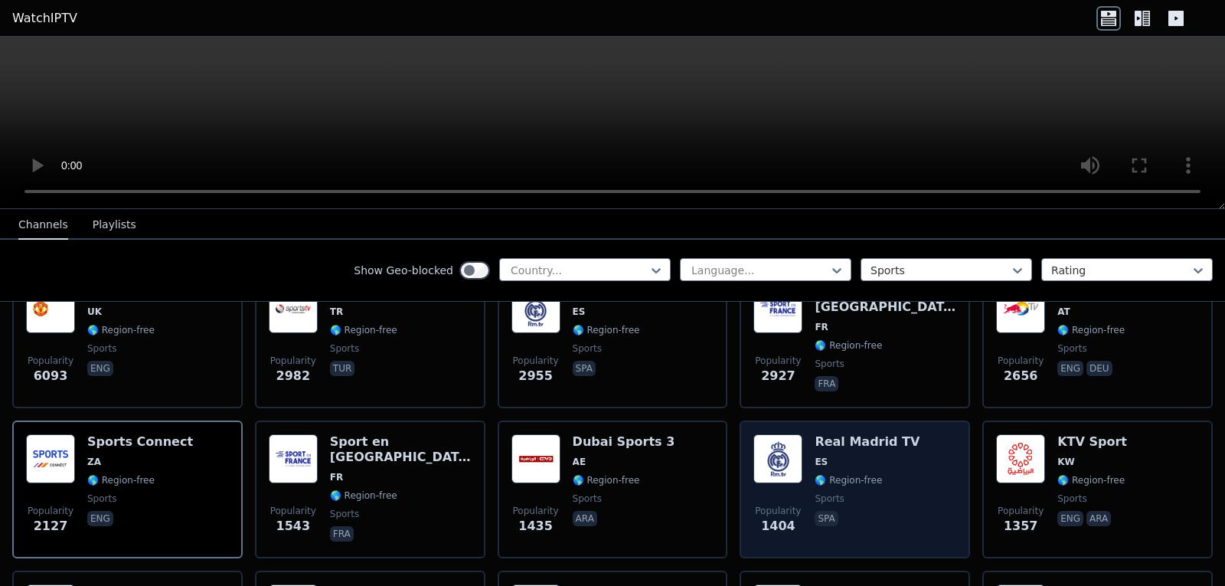
click at [840, 456] on span "ES" at bounding box center [867, 462] width 105 height 12
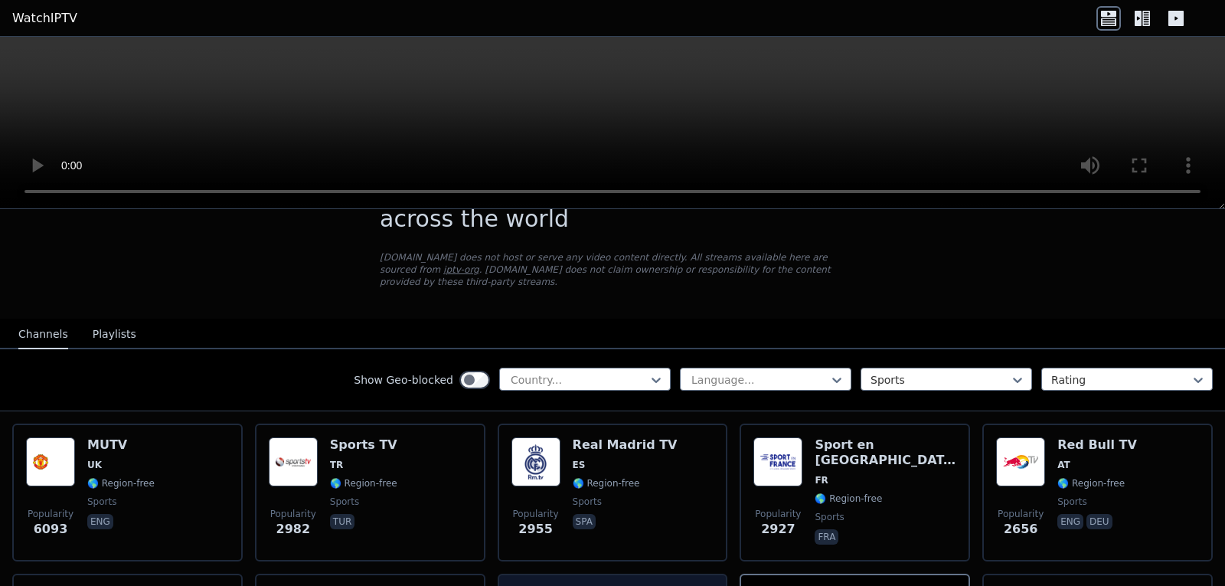
scroll to position [135, 0]
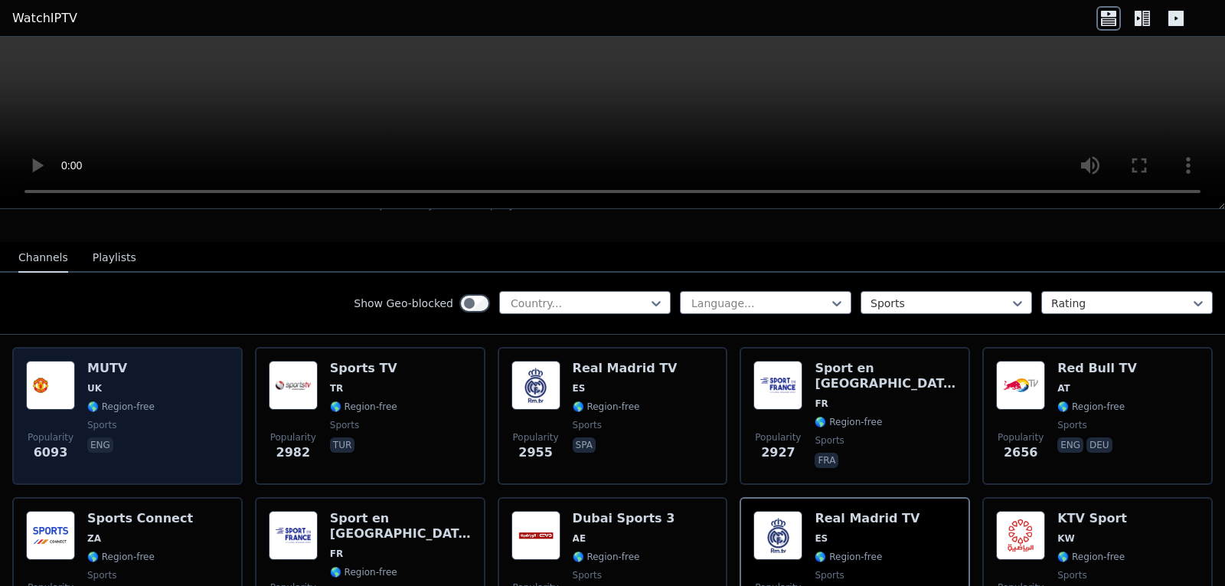
click at [151, 403] on div "Popularity 6093 MUTV [GEOGRAPHIC_DATA] 🌎 Region-free sports eng" at bounding box center [127, 416] width 203 height 110
